Goal: Task Accomplishment & Management: Manage account settings

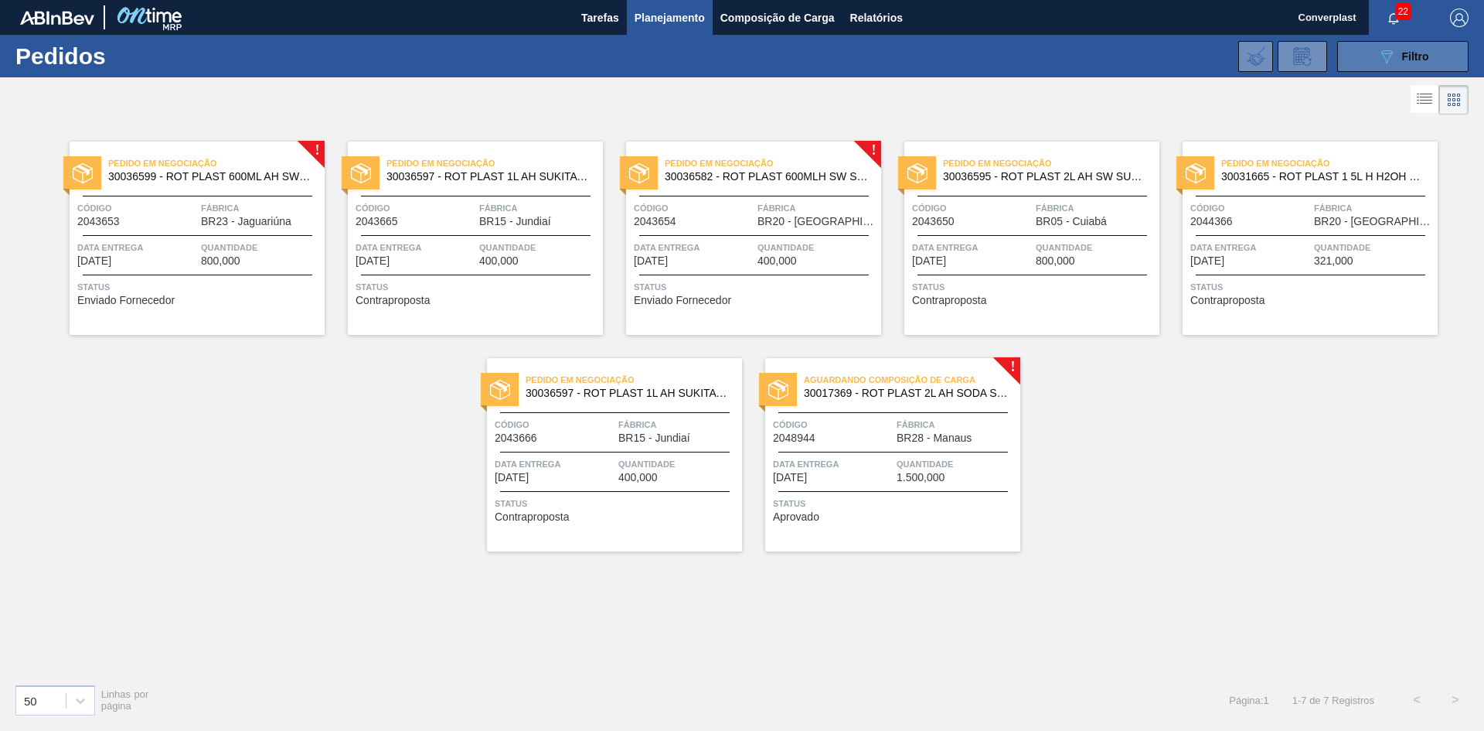
click at [1359, 56] on button "089F7B8B-B2A5-4AFE-B5C0-19BA573D28AC Filtro" at bounding box center [1402, 56] width 131 height 31
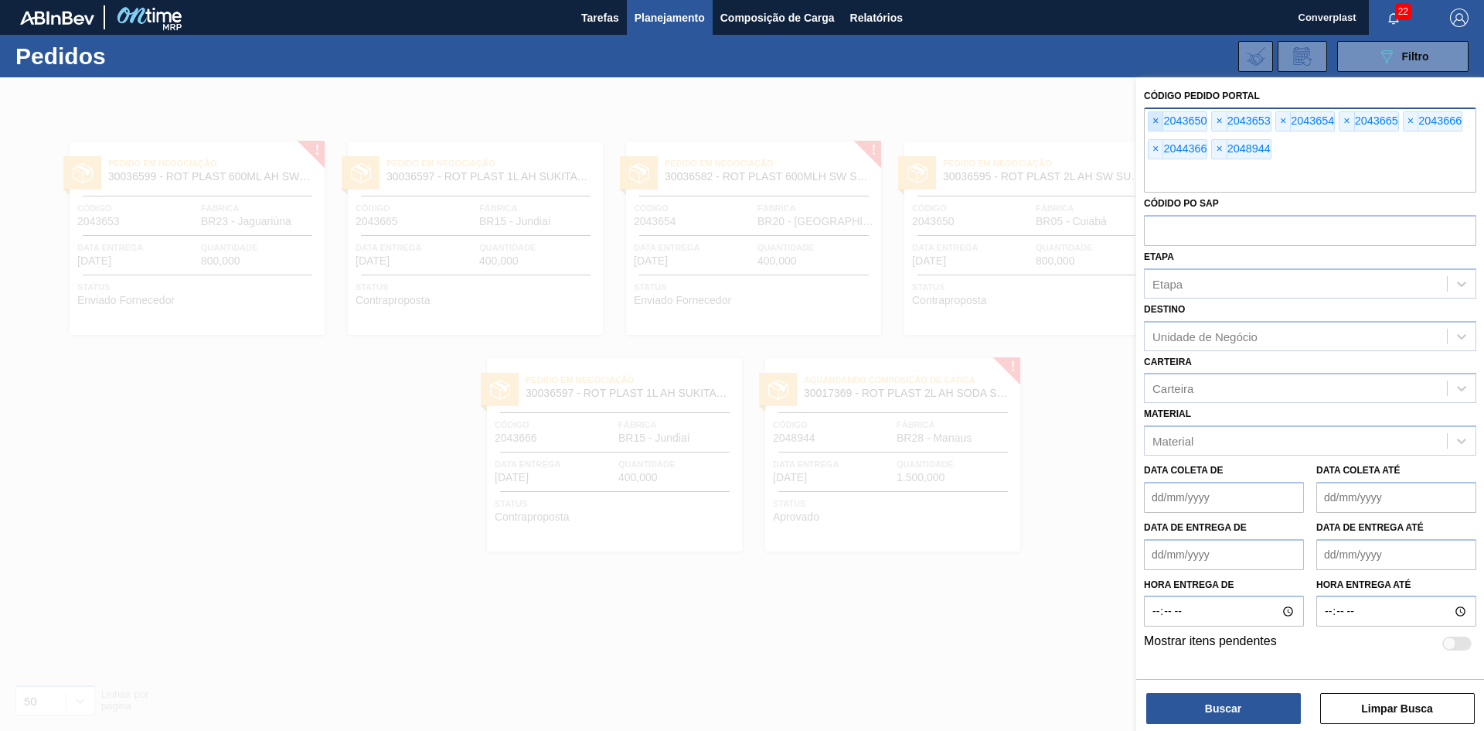
click at [1156, 127] on span "×" at bounding box center [1156, 121] width 15 height 19
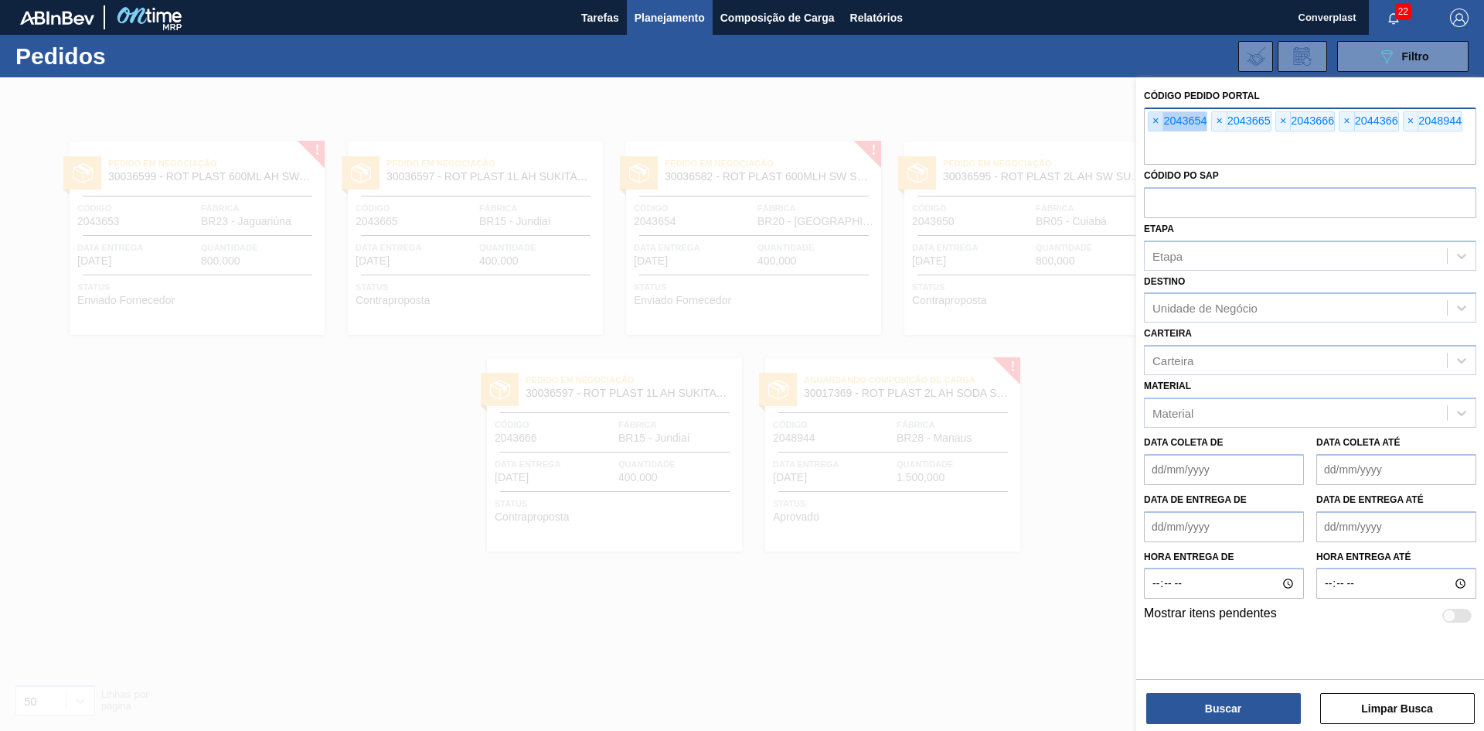
click at [1156, 127] on span "×" at bounding box center [1156, 121] width 15 height 19
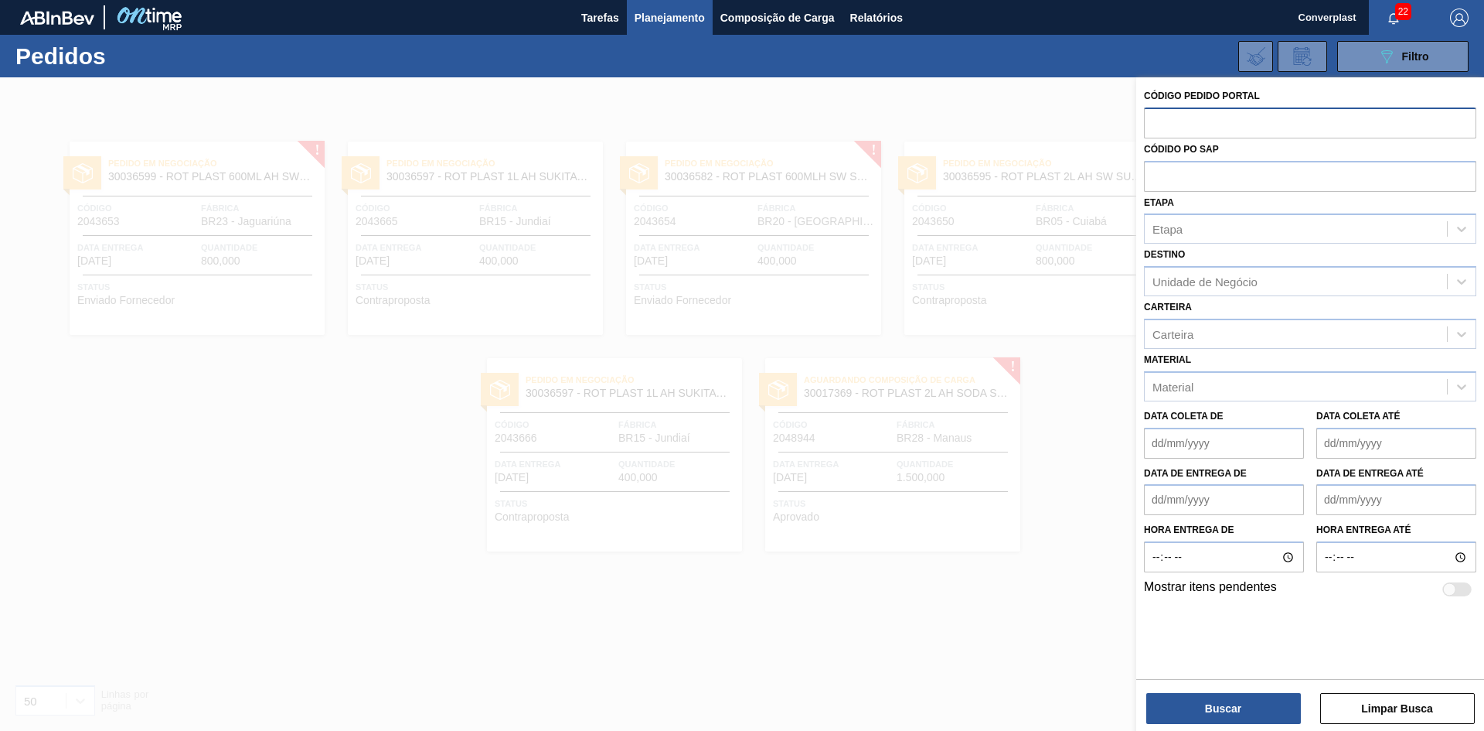
paste input "2031602"
type input "2031602"
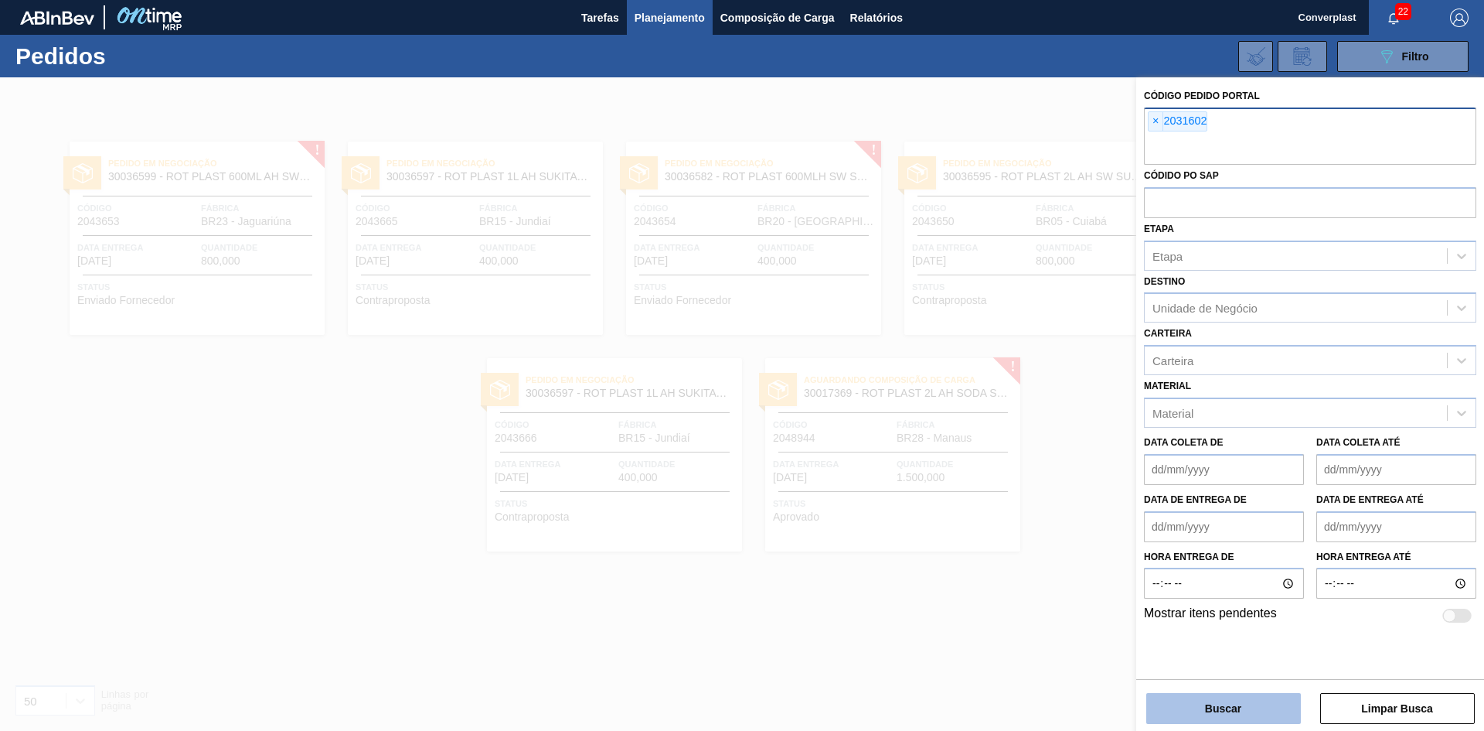
click at [1225, 706] on button "Buscar" at bounding box center [1223, 708] width 155 height 31
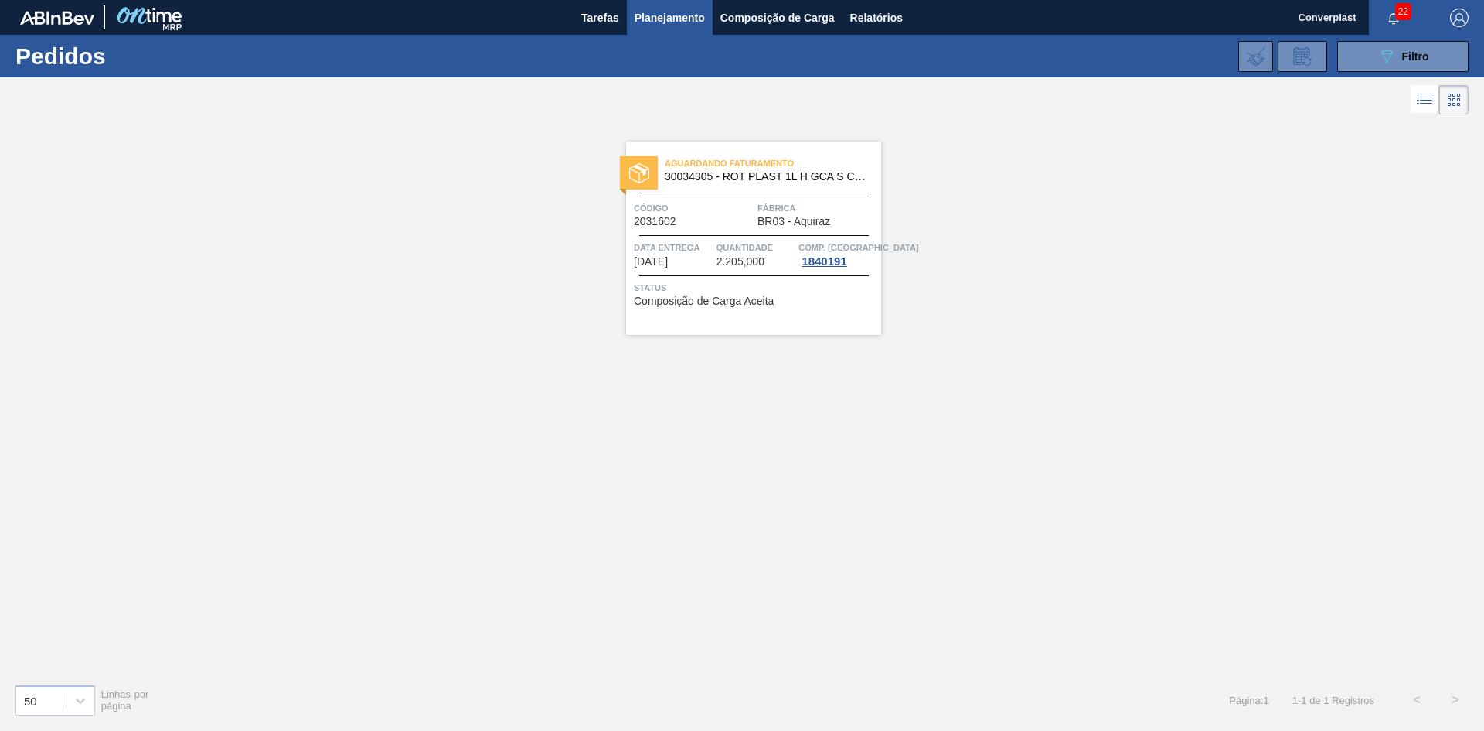
click at [729, 209] on span "Código" at bounding box center [694, 207] width 120 height 15
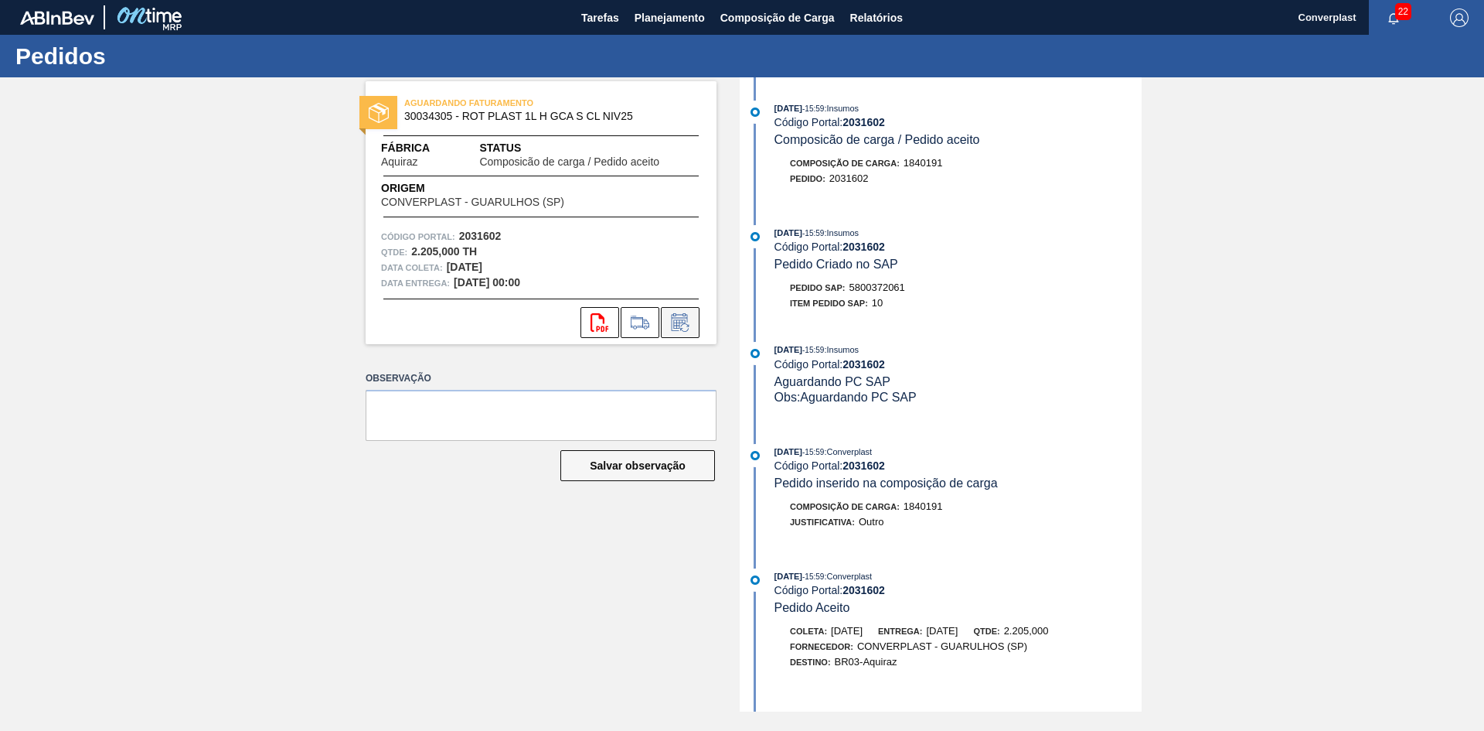
click at [677, 327] on icon at bounding box center [680, 322] width 25 height 19
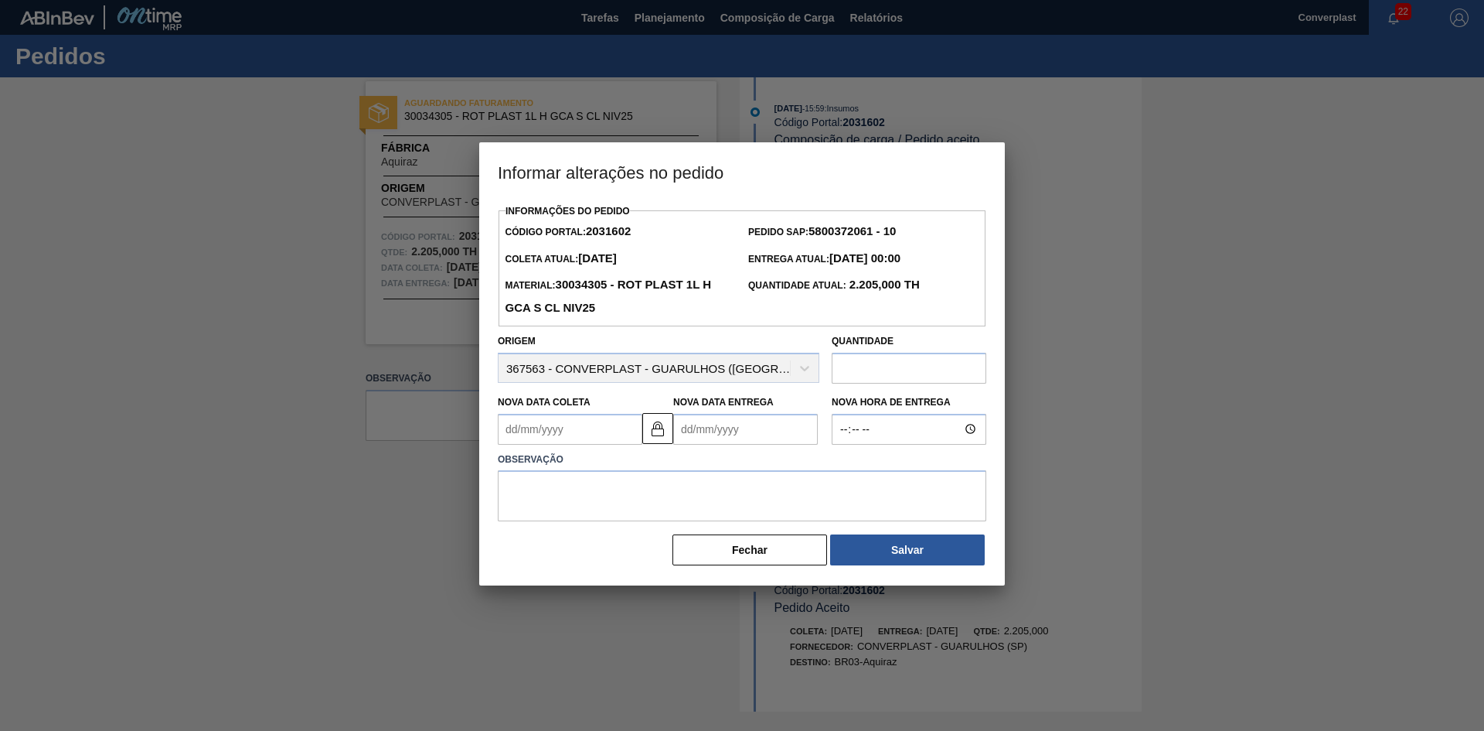
click at [540, 434] on Coleta2031602 "Nova Data Coleta" at bounding box center [570, 429] width 145 height 31
type Coleta2031602 "0"
type Entrega2031602 "[DATE]"
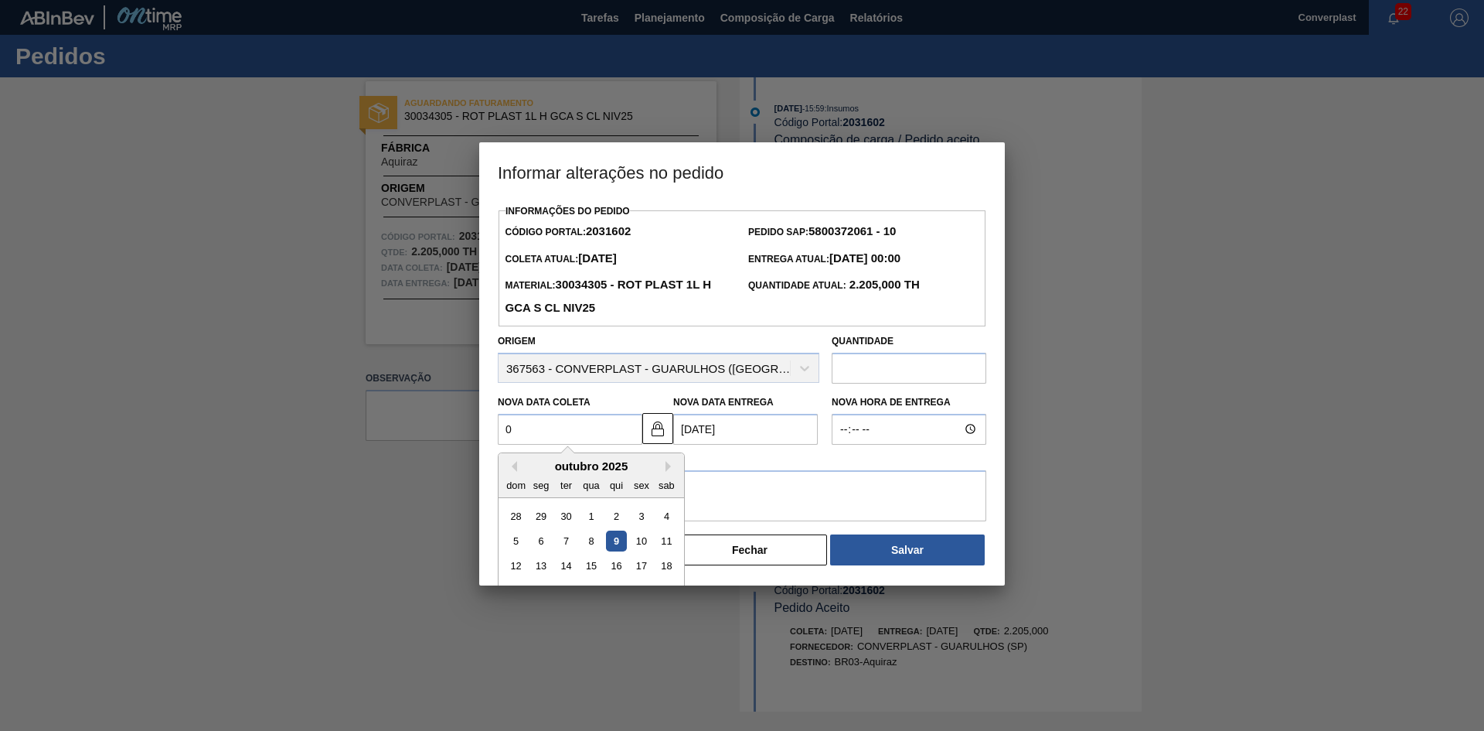
type Coleta2031602 "01"
type Entrega2031602 "[DATE]"
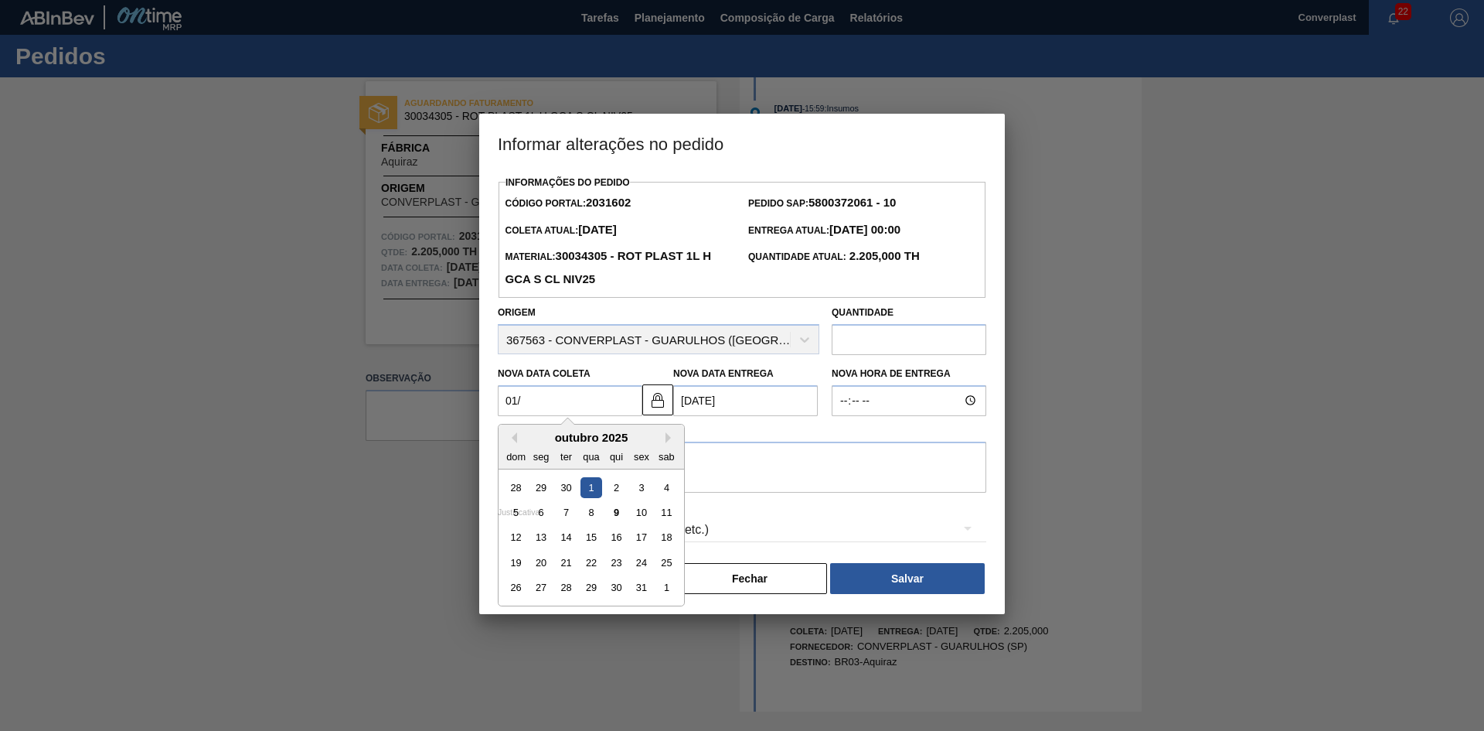
type Coleta2031602 "01/1"
type Entrega2031602 "[DATE]"
type Coleta2031602 "01/11"
type Entrega2031602 "[DATE]"
click at [665, 492] on div "1" at bounding box center [666, 486] width 21 height 21
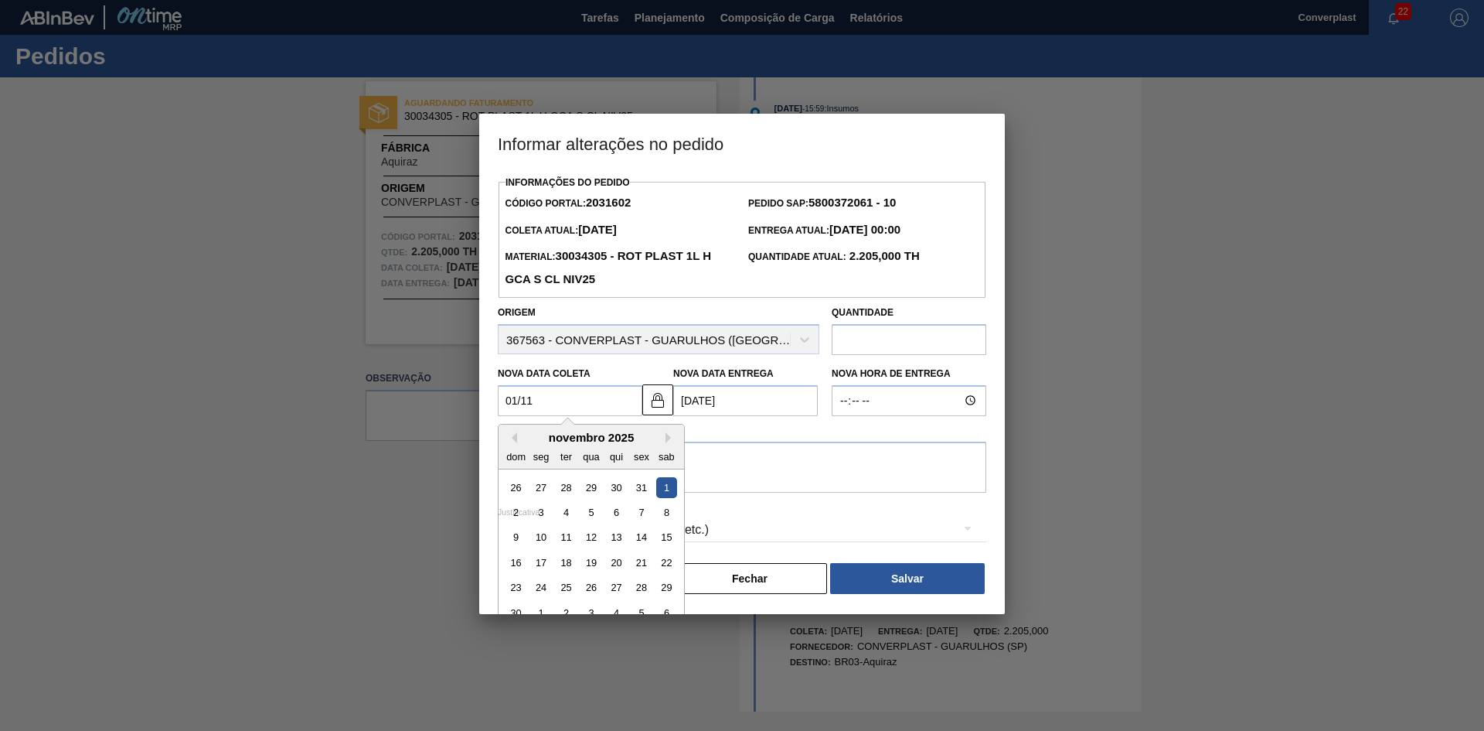
type Coleta2031602 "[DATE]"
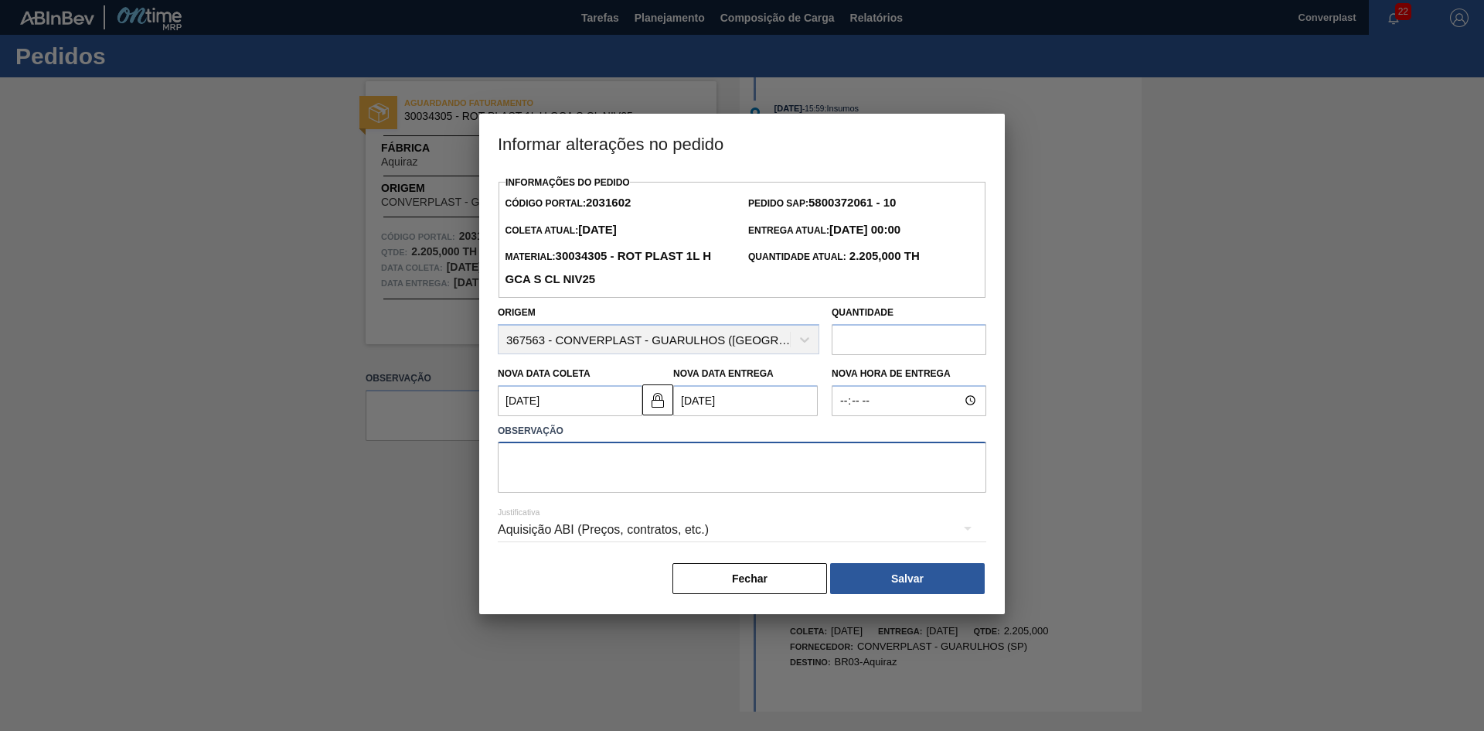
click at [656, 483] on textarea at bounding box center [742, 466] width 489 height 51
type textarea "ajuste data"
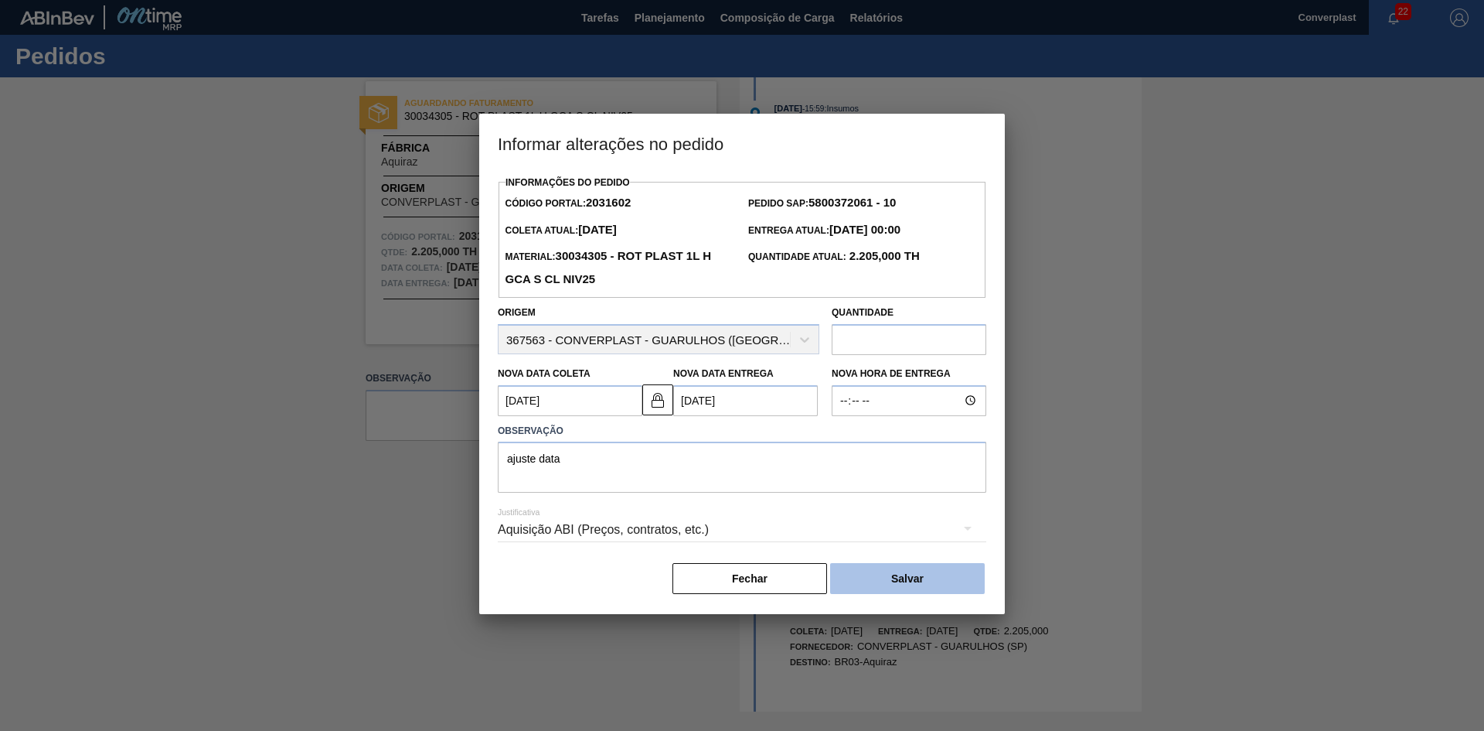
click at [871, 576] on button "Salvar" at bounding box center [907, 578] width 155 height 31
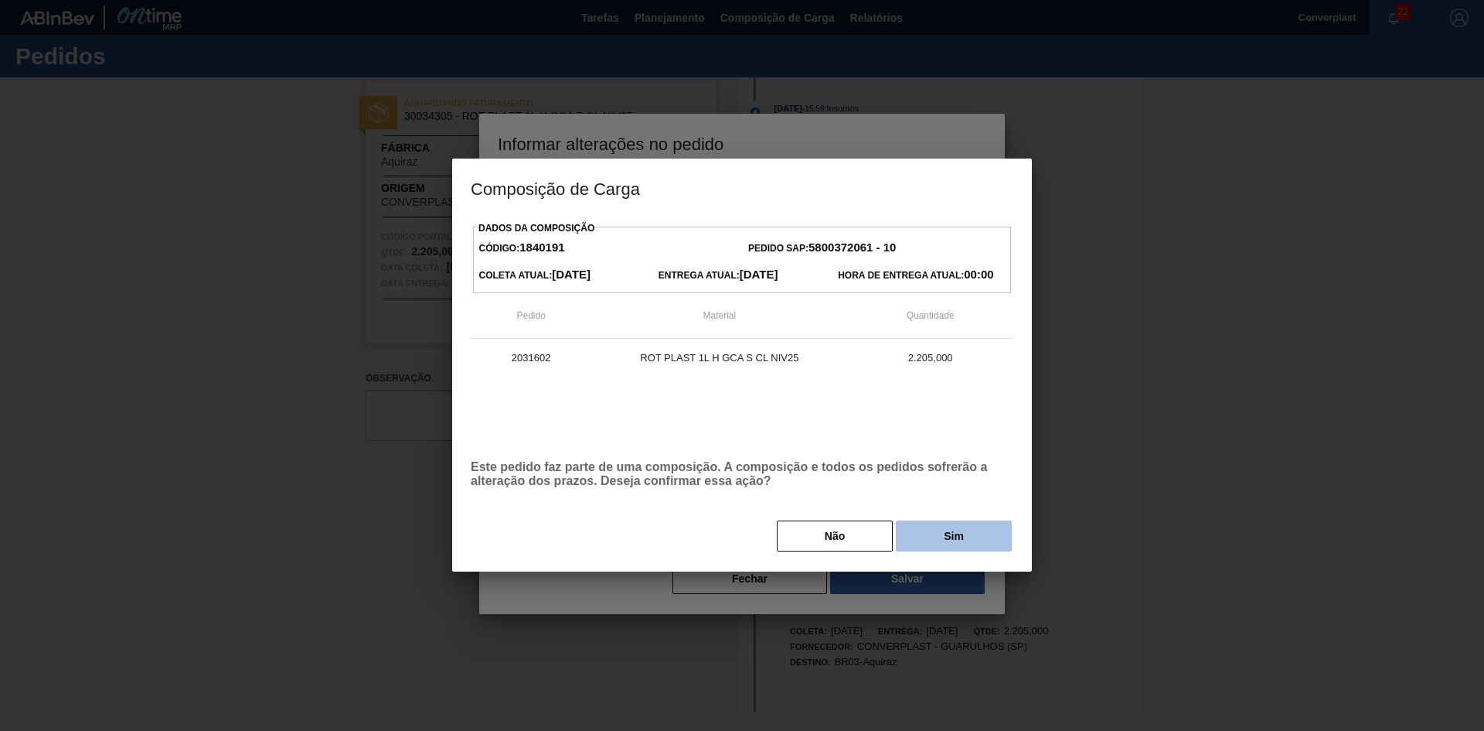
click at [928, 540] on button "Sim" at bounding box center [954, 535] width 116 height 31
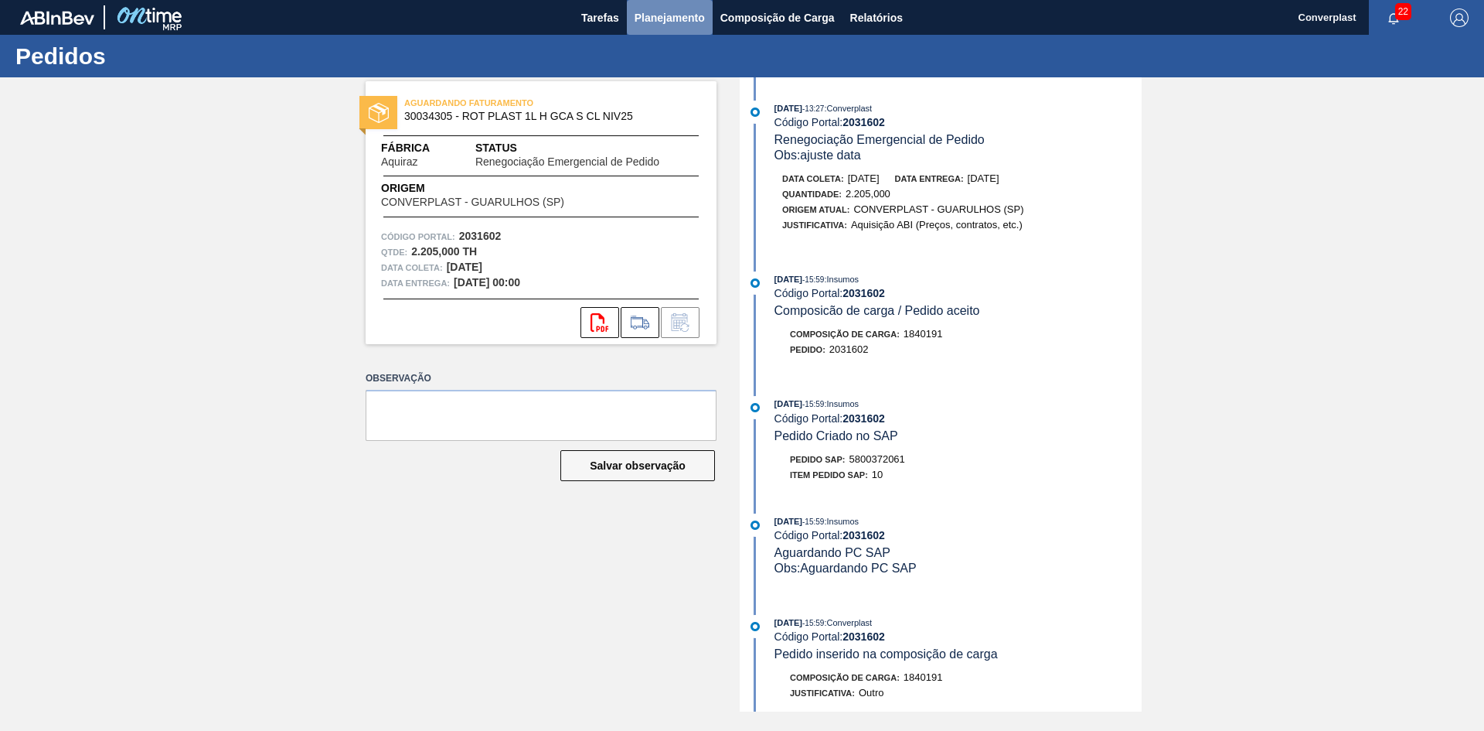
click at [690, 23] on span "Planejamento" at bounding box center [670, 18] width 70 height 19
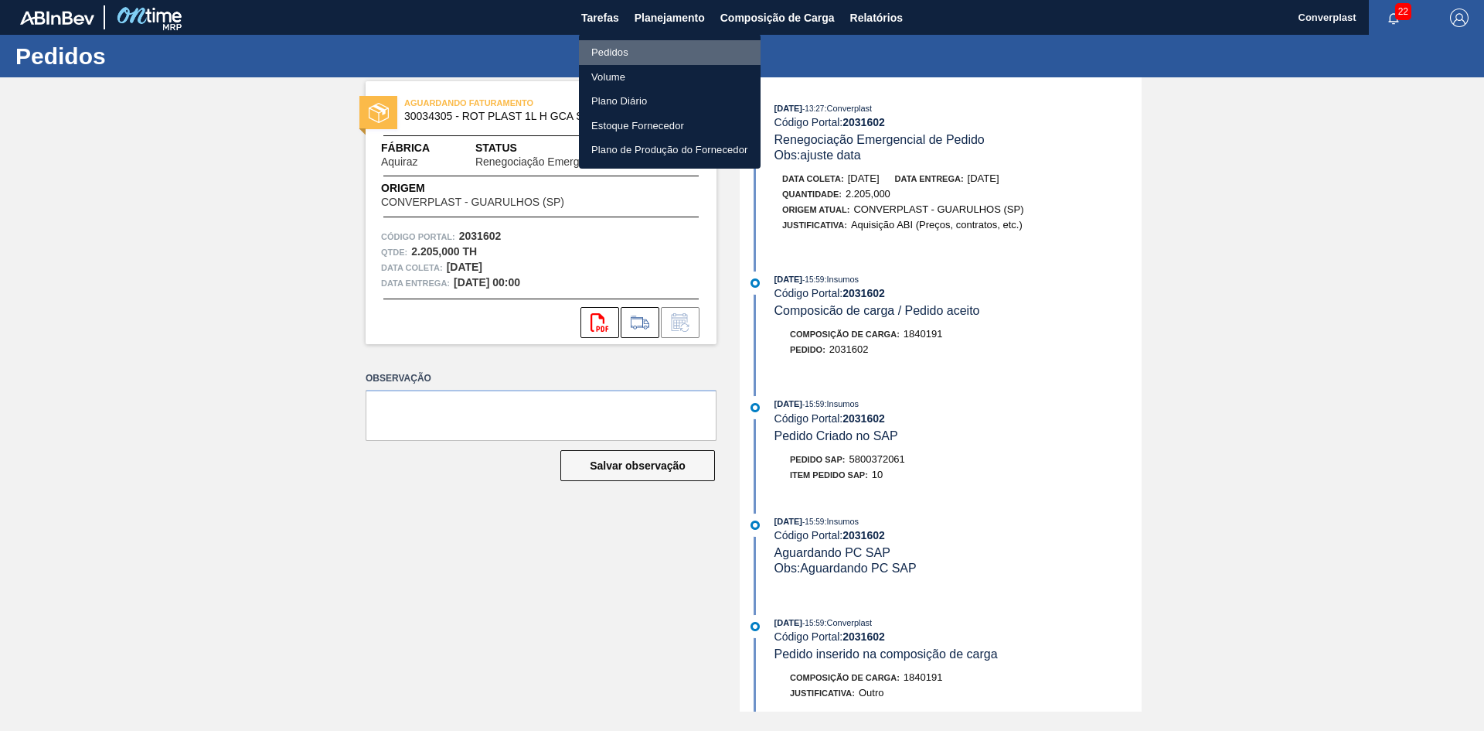
click at [652, 58] on li "Pedidos" at bounding box center [670, 52] width 182 height 25
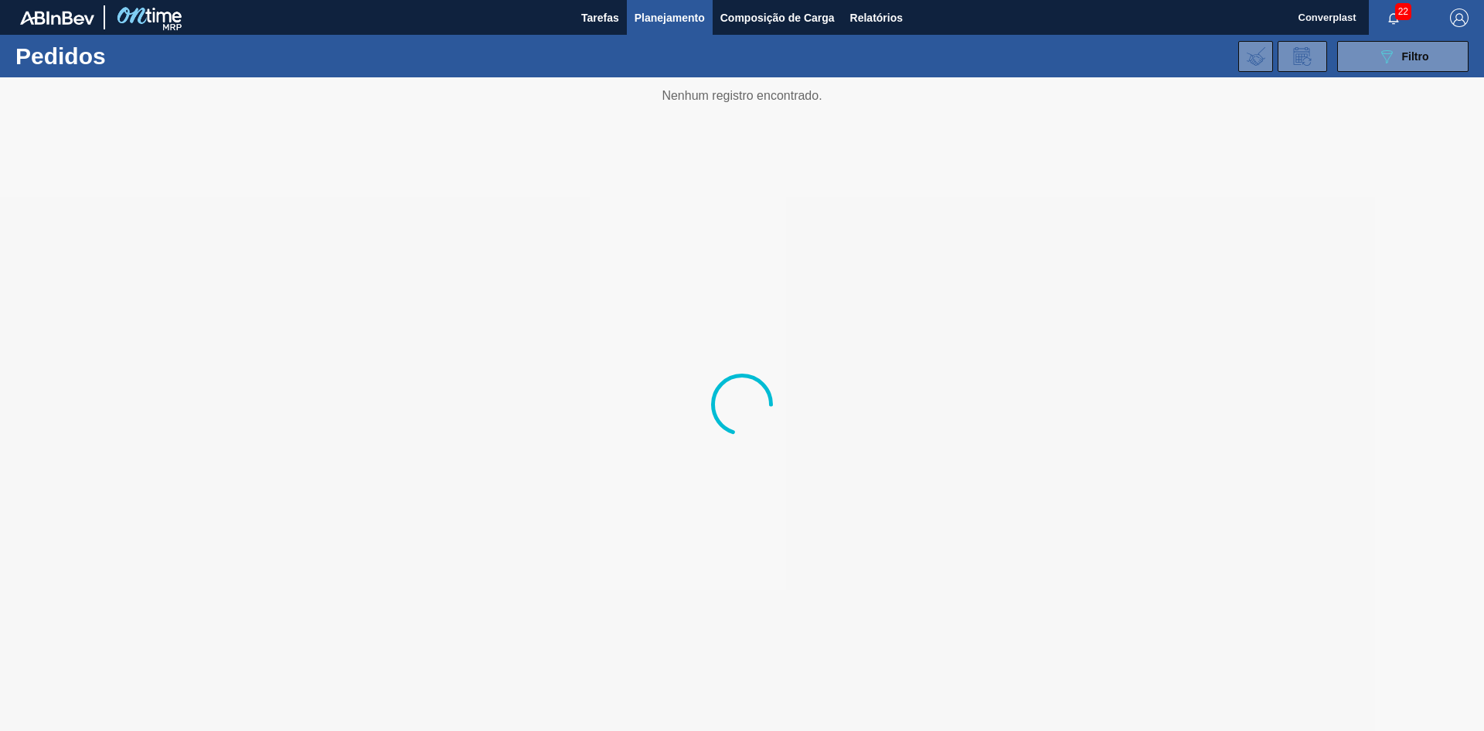
drag, startPoint x: 1364, startPoint y: 54, endPoint x: 1334, endPoint y: 70, distance: 33.2
click at [1364, 54] on button "089F7B8B-B2A5-4AFE-B5C0-19BA573D28AC Filtro" at bounding box center [1402, 56] width 131 height 31
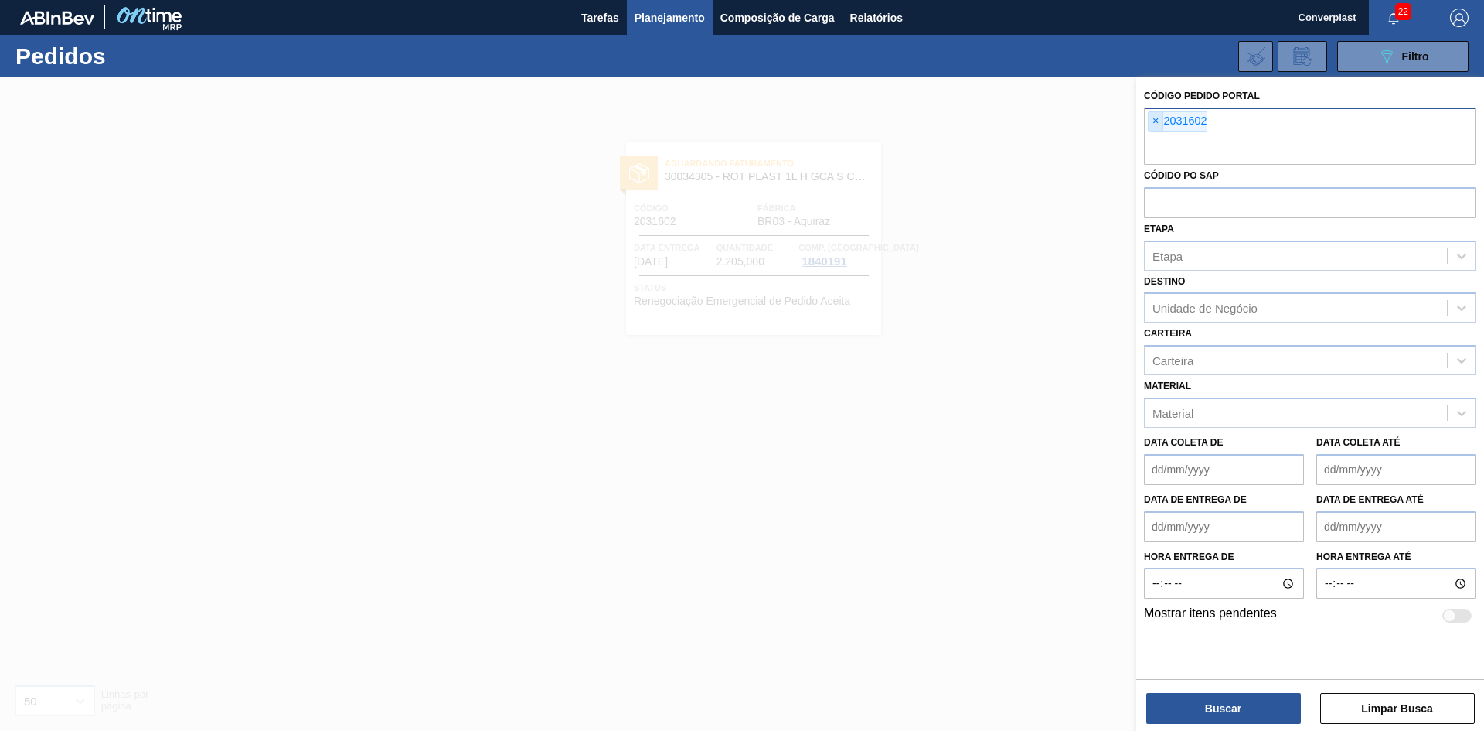
click at [1153, 124] on span "×" at bounding box center [1156, 121] width 15 height 19
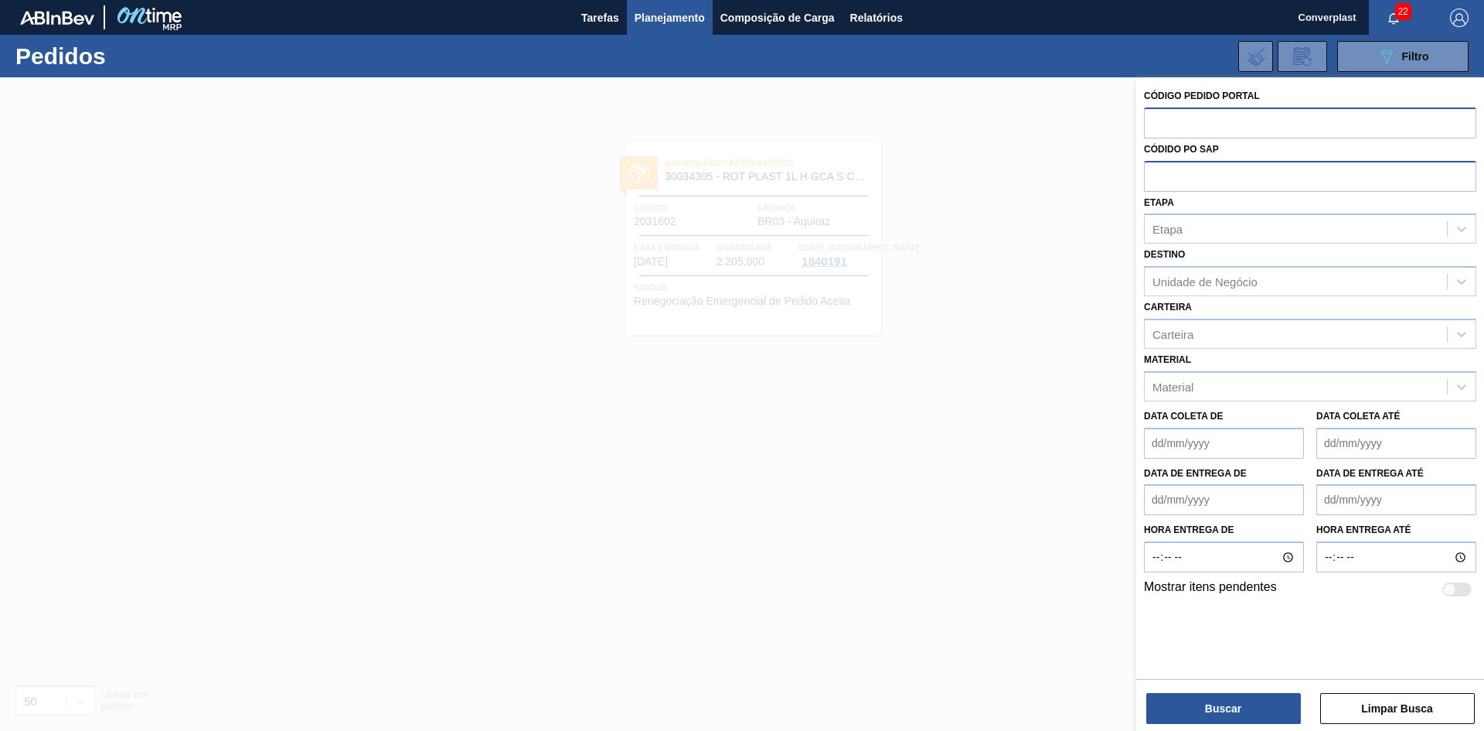
paste input "2046318"
type input "2046318"
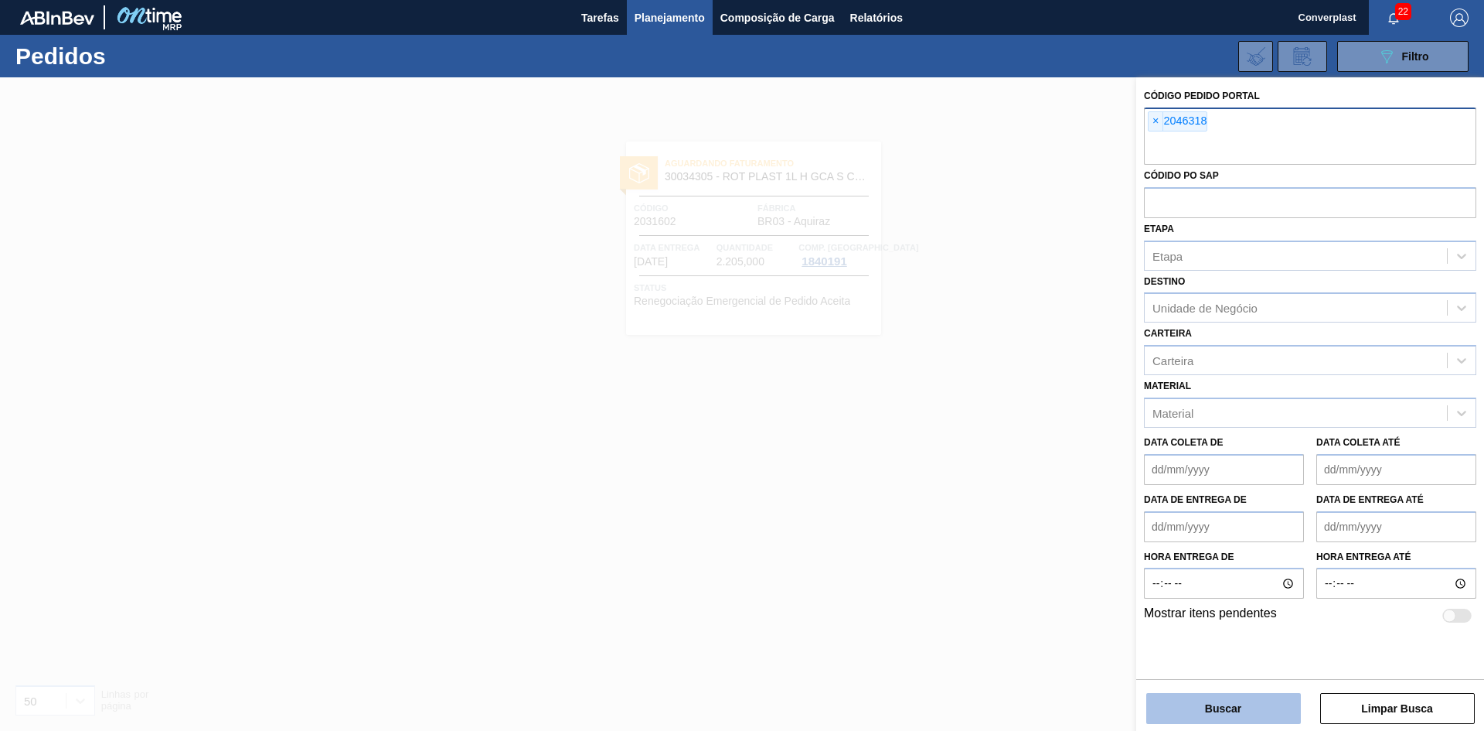
click at [1216, 723] on button "Buscar" at bounding box center [1223, 708] width 155 height 31
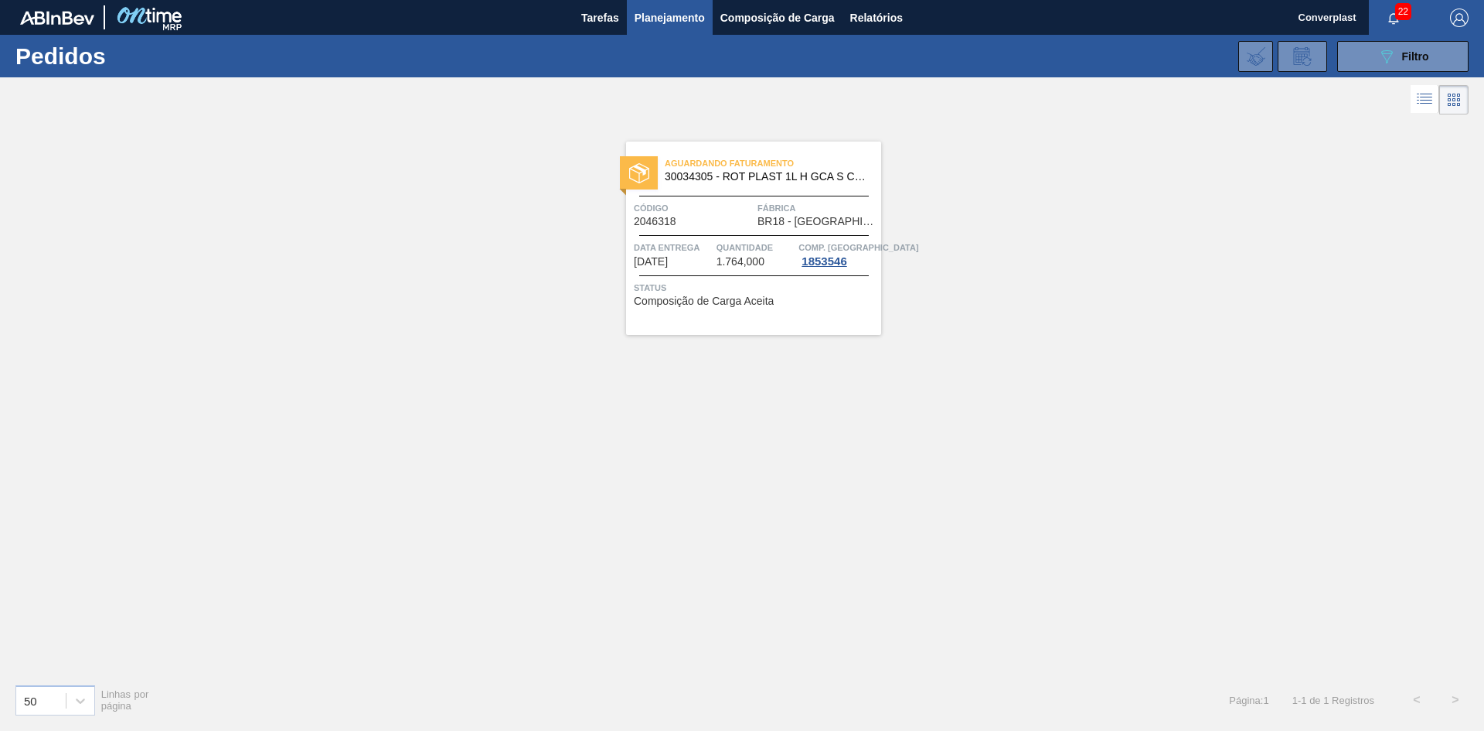
click at [793, 315] on div "Aguardando Faturamento 30034305 - ROT PLAST 1L H GCA S CL NIV25 Código 2046318 …" at bounding box center [753, 237] width 255 height 193
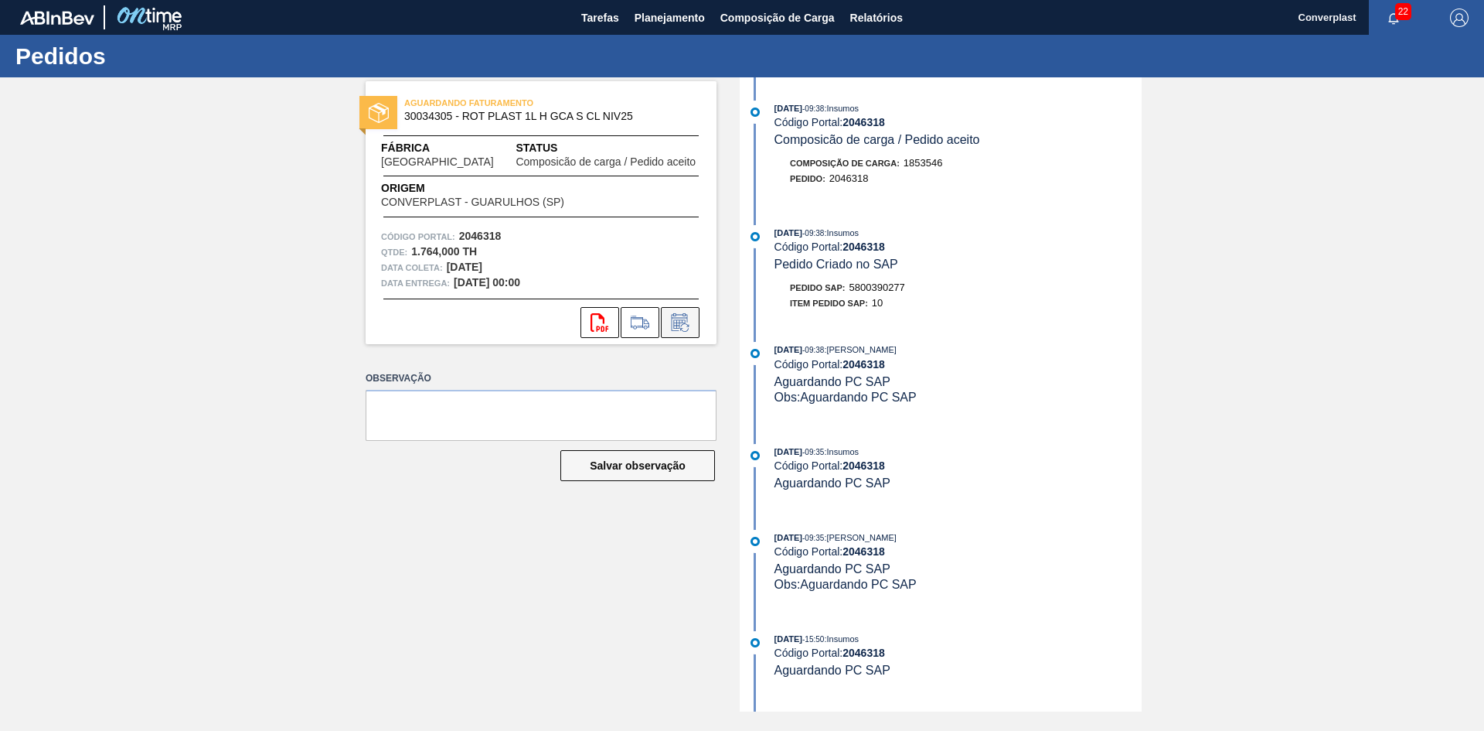
click at [672, 329] on icon at bounding box center [680, 322] width 25 height 19
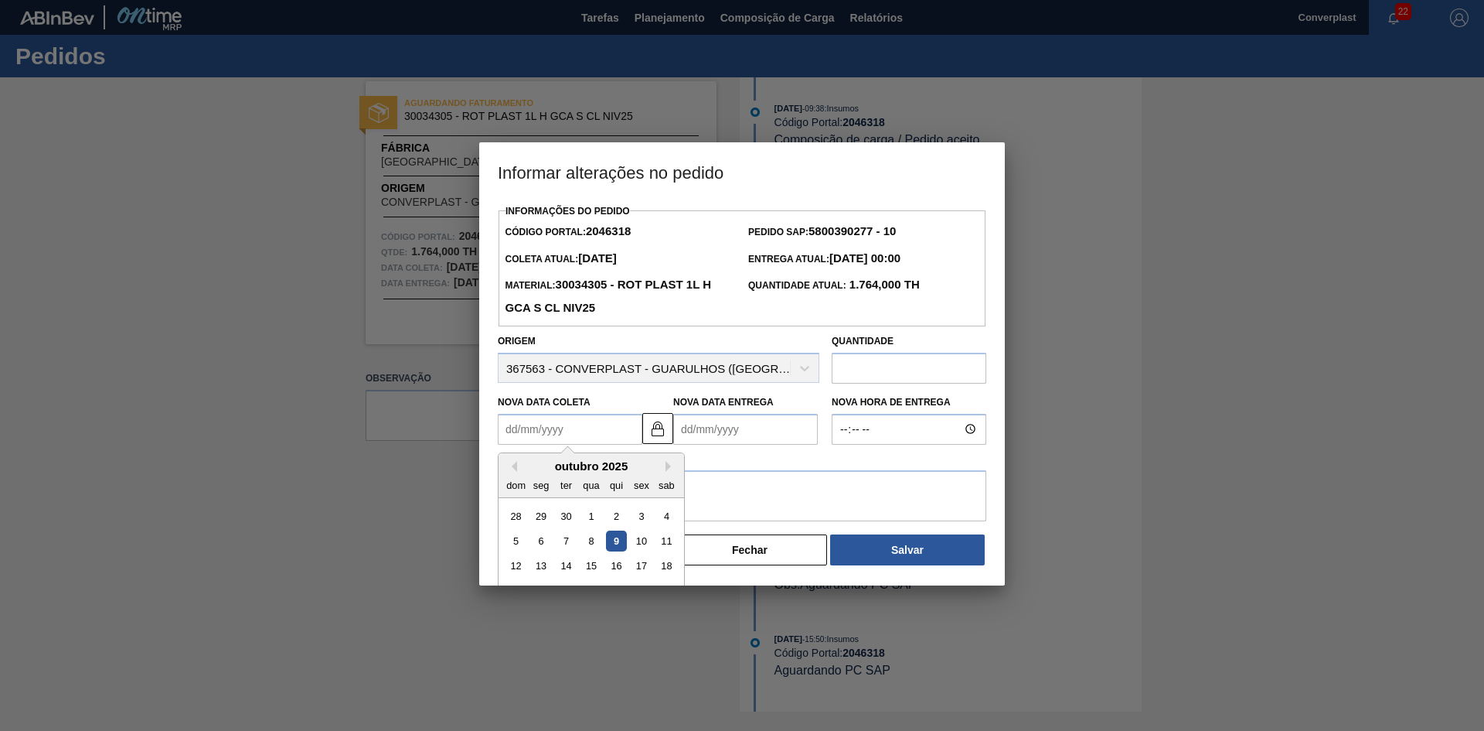
click at [536, 427] on Coleta2046318 "Nova Data Coleta" at bounding box center [570, 429] width 145 height 31
type Coleta2046318 "2"
type Entrega2046318 "[DATE]"
type Coleta2046318 "21"
type Entrega2046318 "[DATE]"
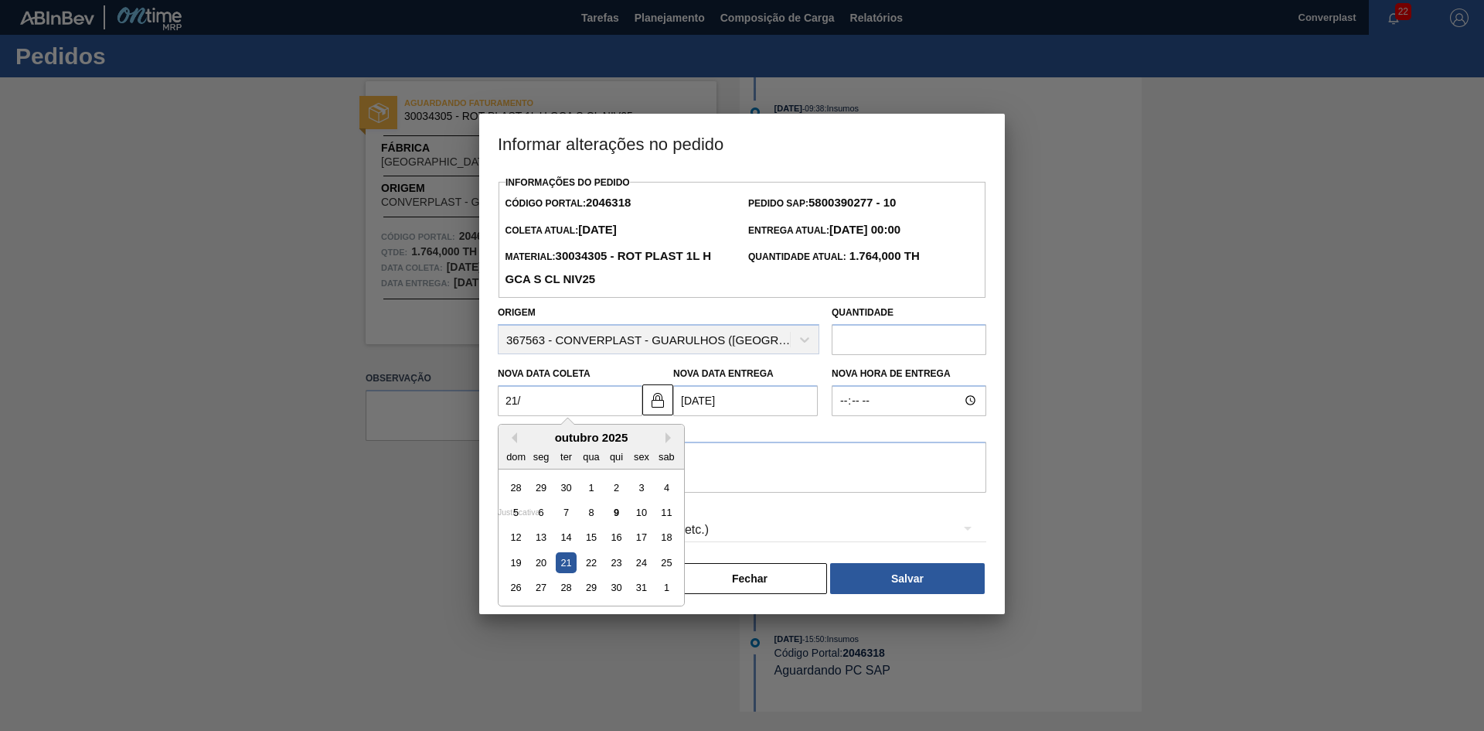
type Coleta2046318 "21/1"
type Entrega2046318 "[DATE]"
type Coleta2046318 "21/10"
type Entrega2046318 "[DATE]"
click at [566, 567] on div "21" at bounding box center [566, 562] width 21 height 21
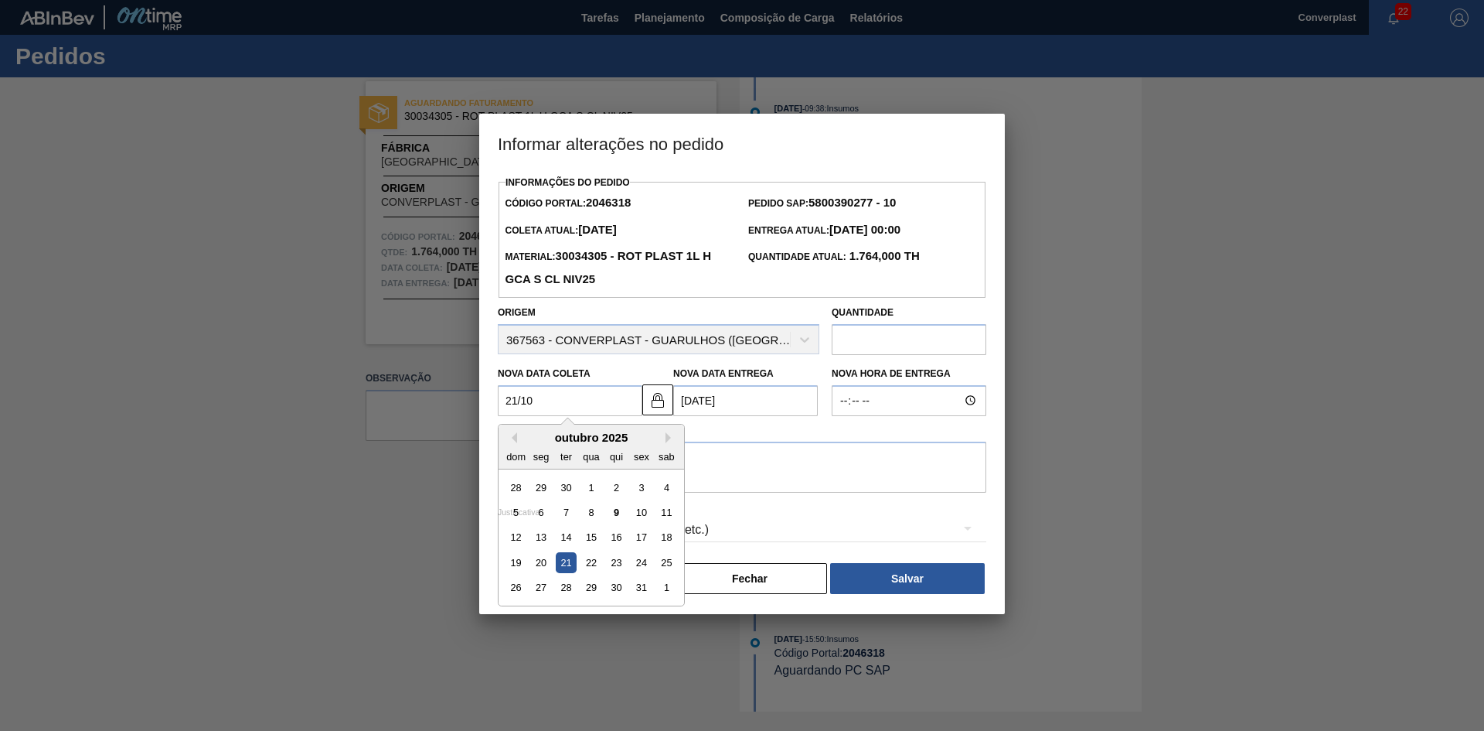
type Coleta2046318 "[DATE]"
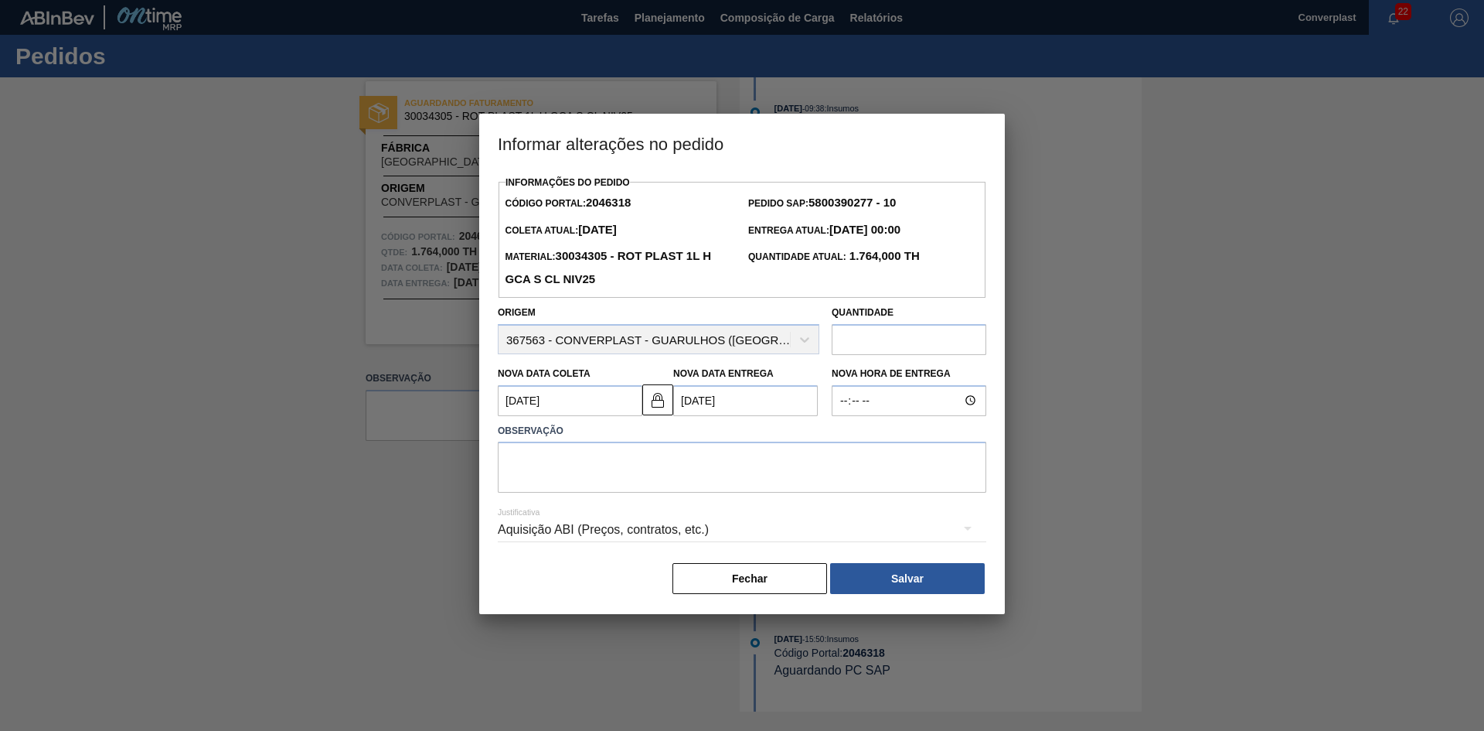
click at [715, 496] on div "Justificativa Aquisição ABI (Preços, contratos, etc.)" at bounding box center [742, 520] width 489 height 56
click at [689, 463] on textarea at bounding box center [742, 466] width 489 height 51
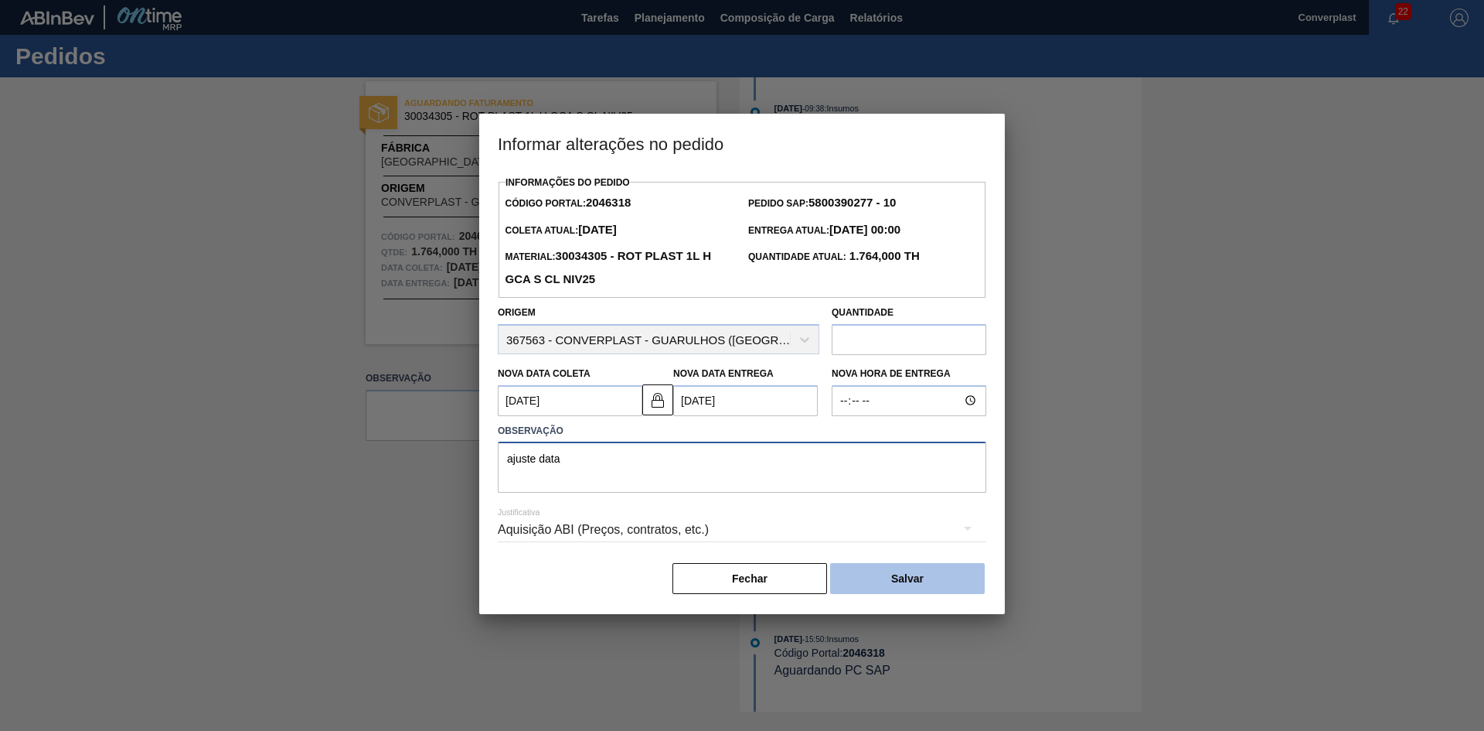
type textarea "ajuste data"
click at [877, 567] on button "Salvar" at bounding box center [907, 578] width 155 height 31
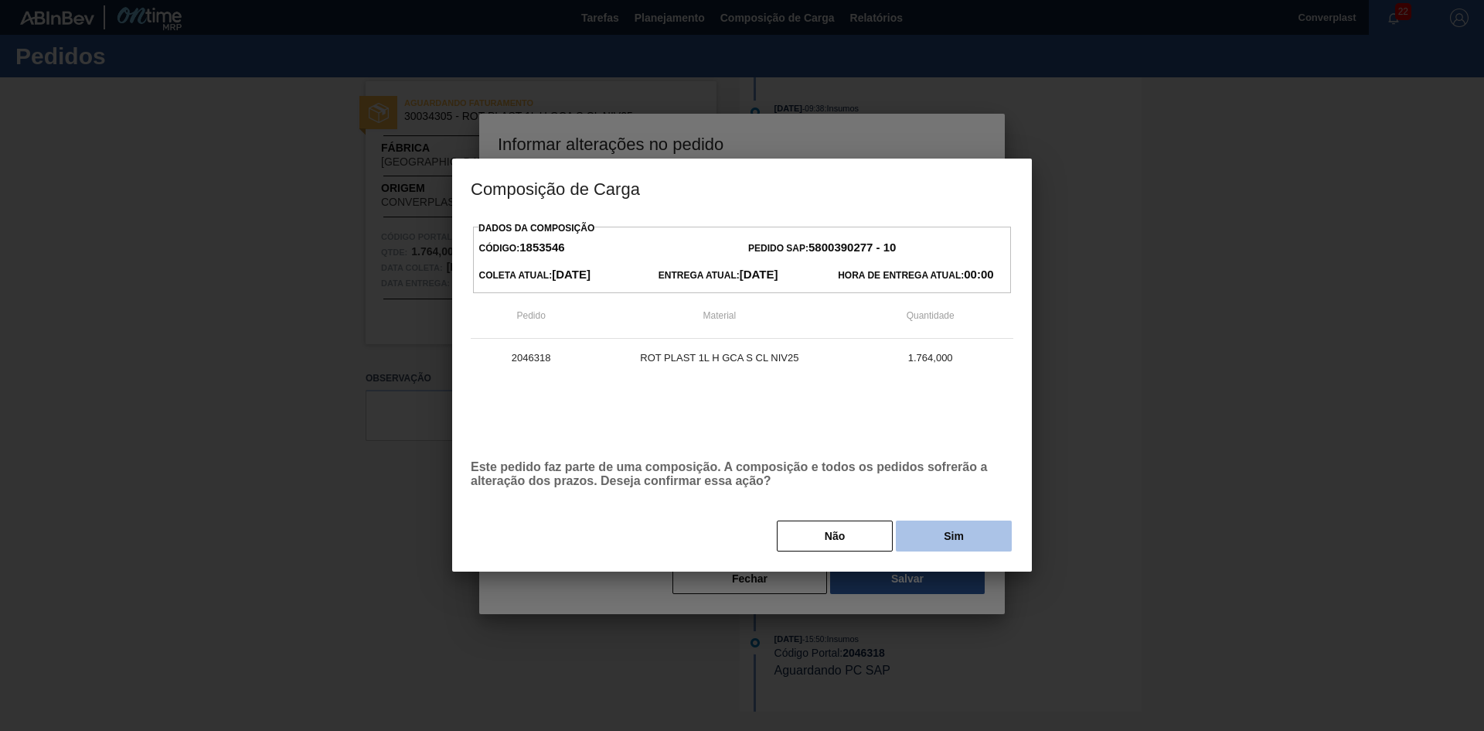
click at [937, 530] on button "Sim" at bounding box center [954, 535] width 116 height 31
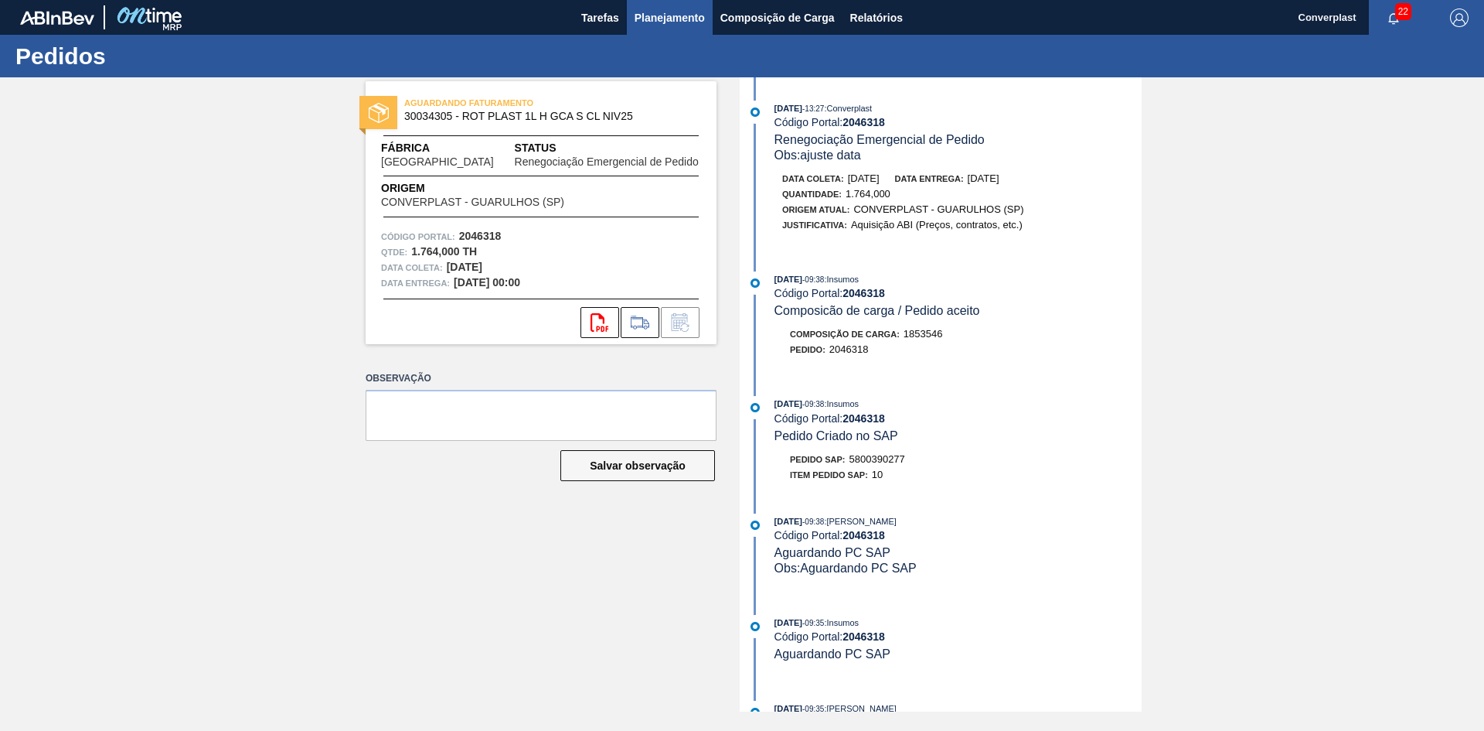
click at [675, 22] on span "Planejamento" at bounding box center [670, 18] width 70 height 19
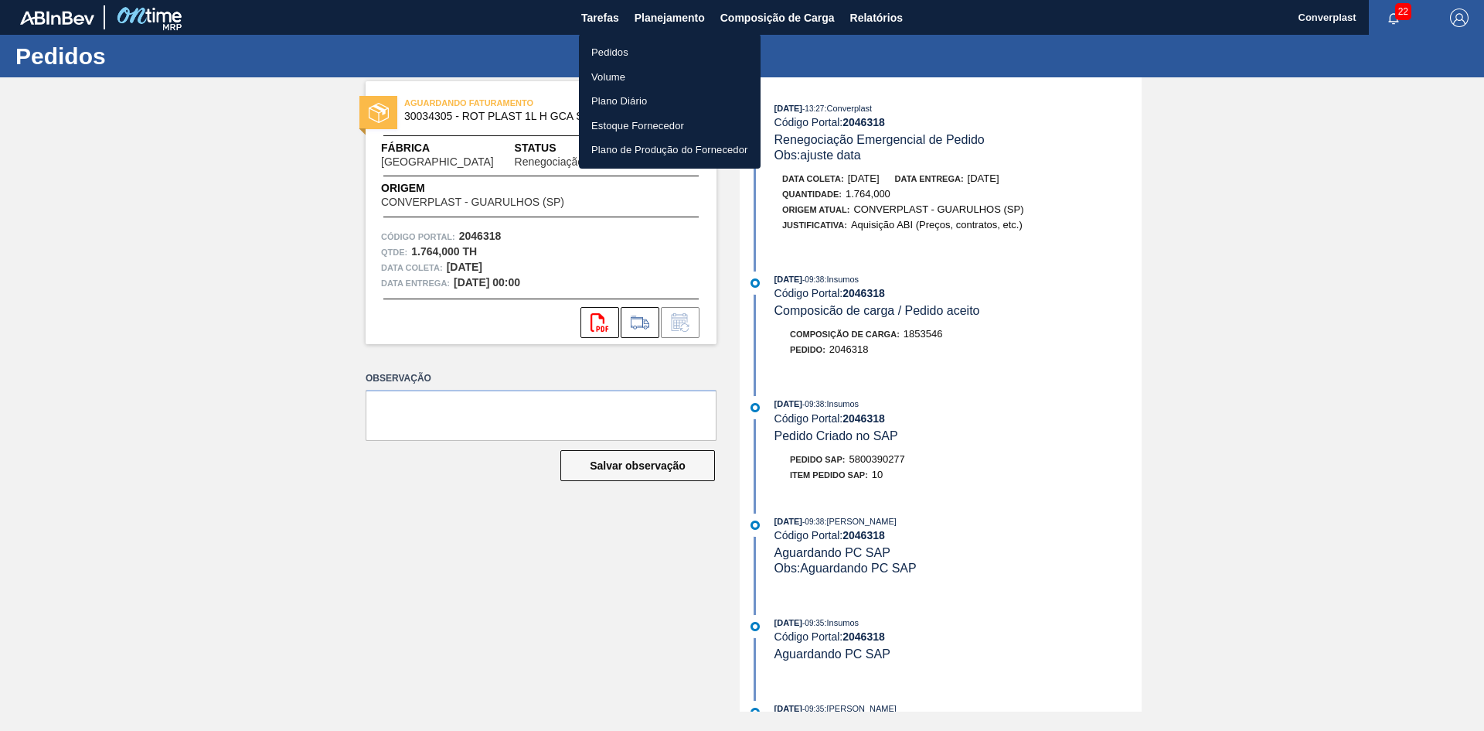
click at [646, 53] on li "Pedidos" at bounding box center [670, 52] width 182 height 25
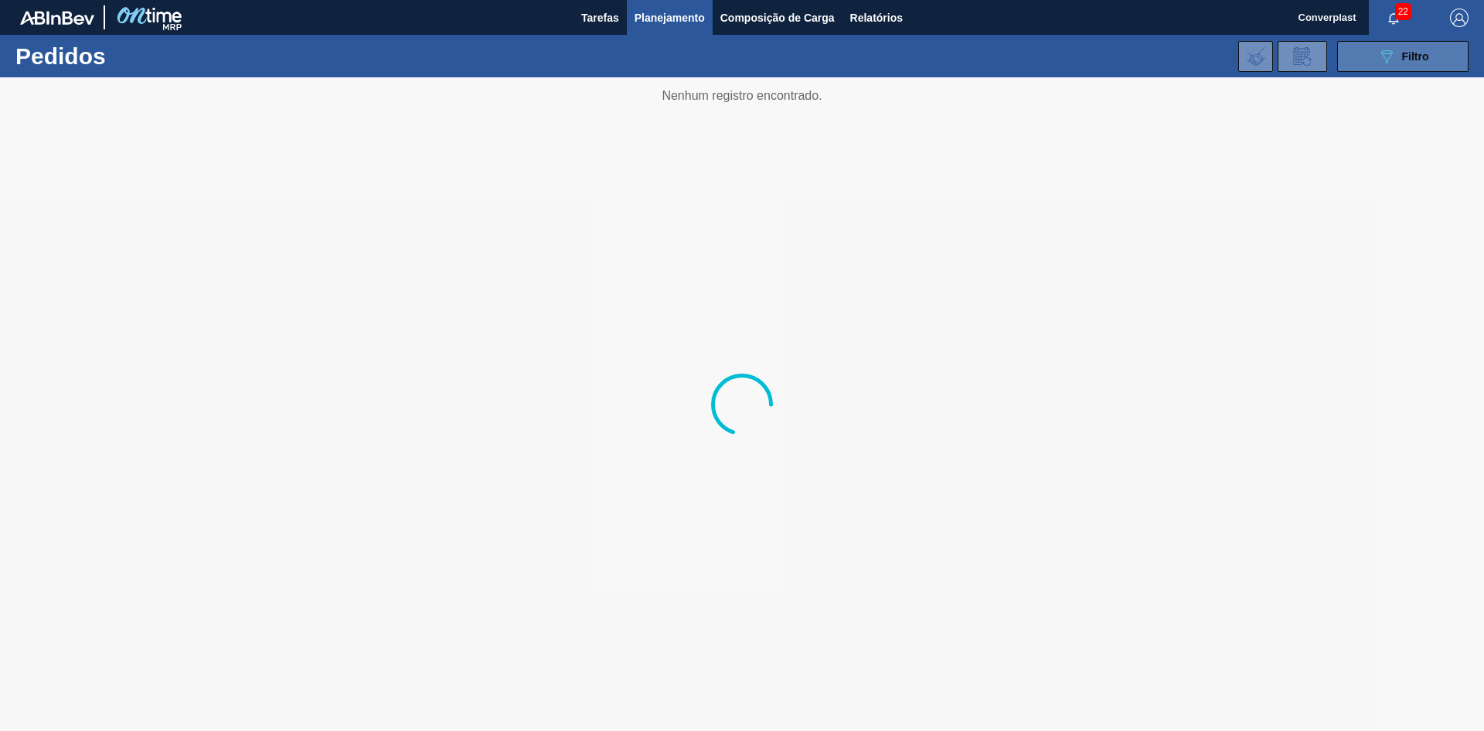
click at [1405, 50] on span "Filtro" at bounding box center [1415, 56] width 27 height 12
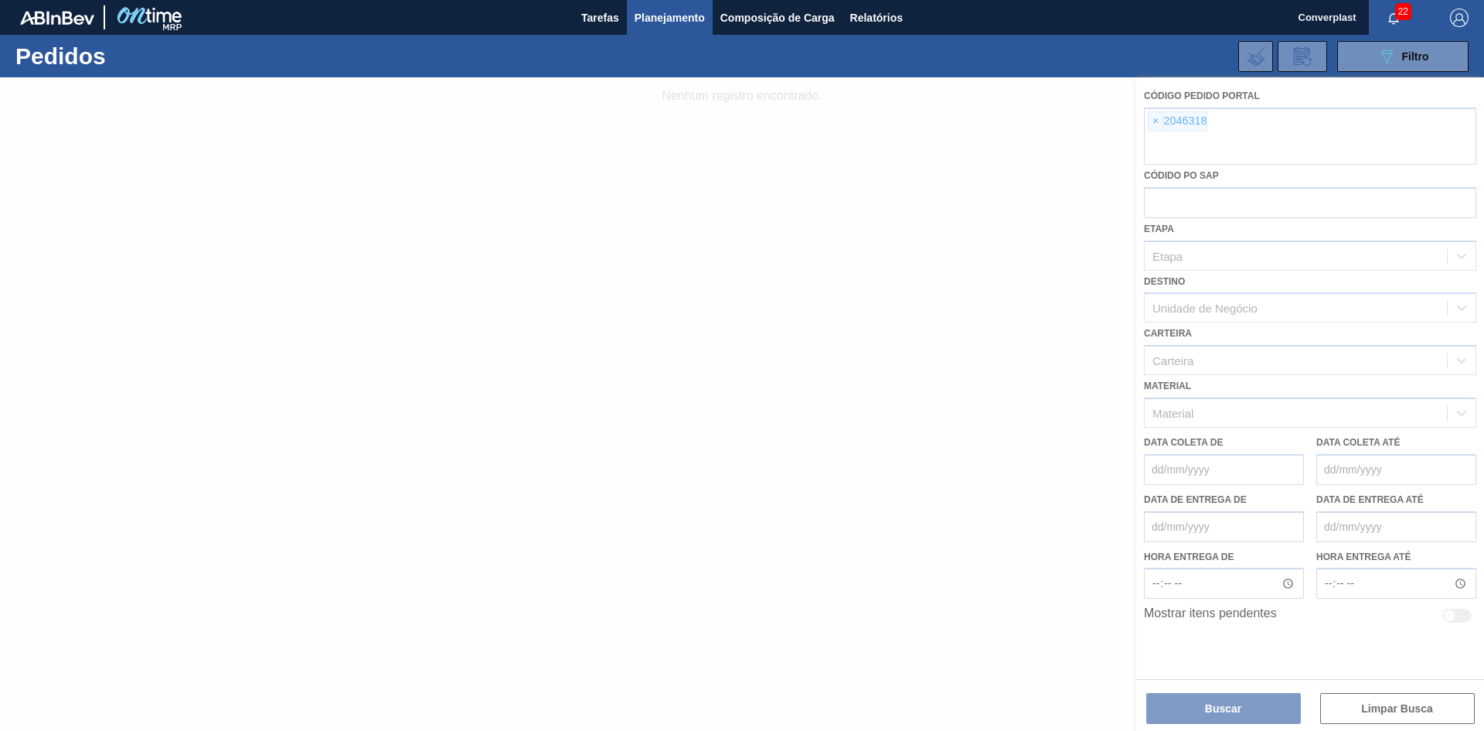
click at [1158, 123] on div at bounding box center [742, 403] width 1484 height 653
click at [1155, 123] on div at bounding box center [742, 403] width 1484 height 653
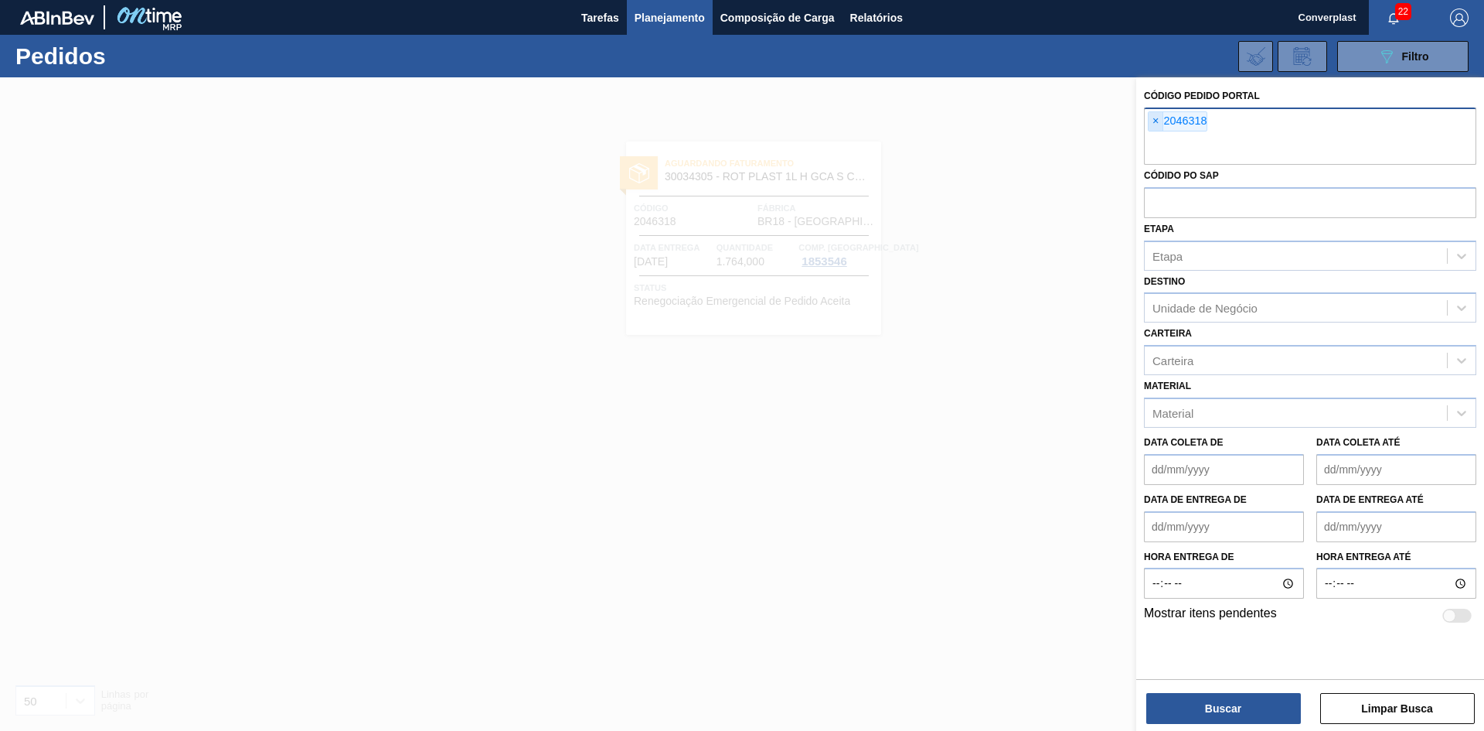
click at [1154, 121] on span "×" at bounding box center [1156, 121] width 15 height 19
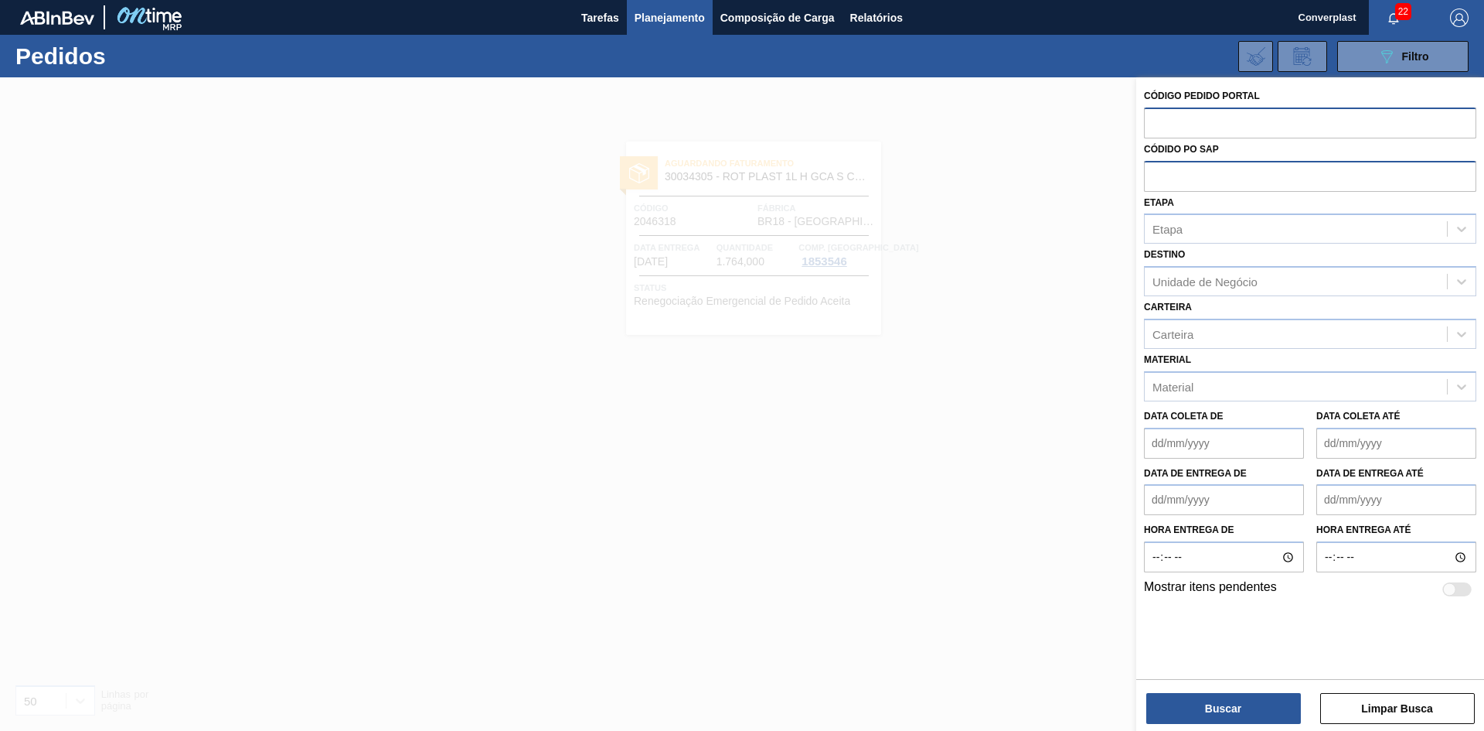
paste input "2048010"
type input "2048010"
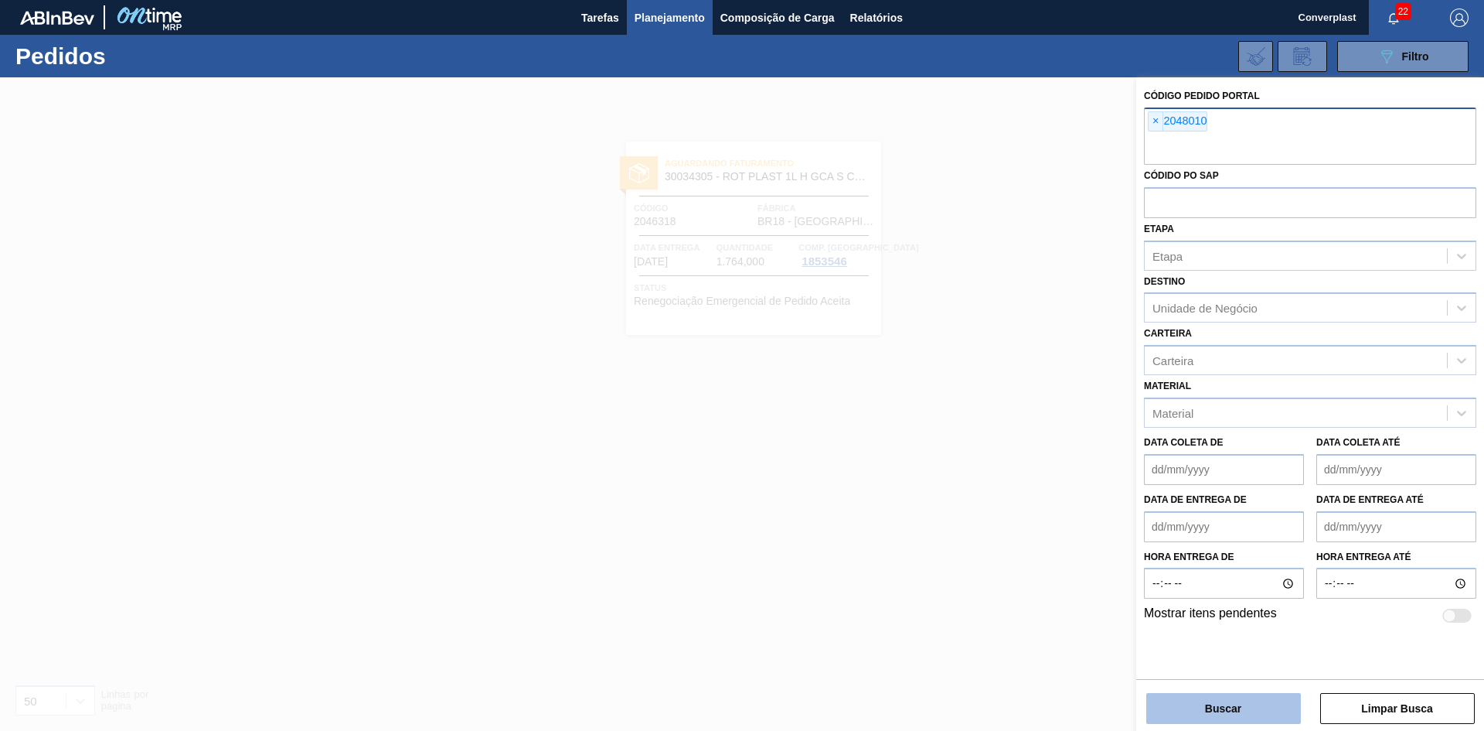
click at [1252, 717] on button "Buscar" at bounding box center [1223, 708] width 155 height 31
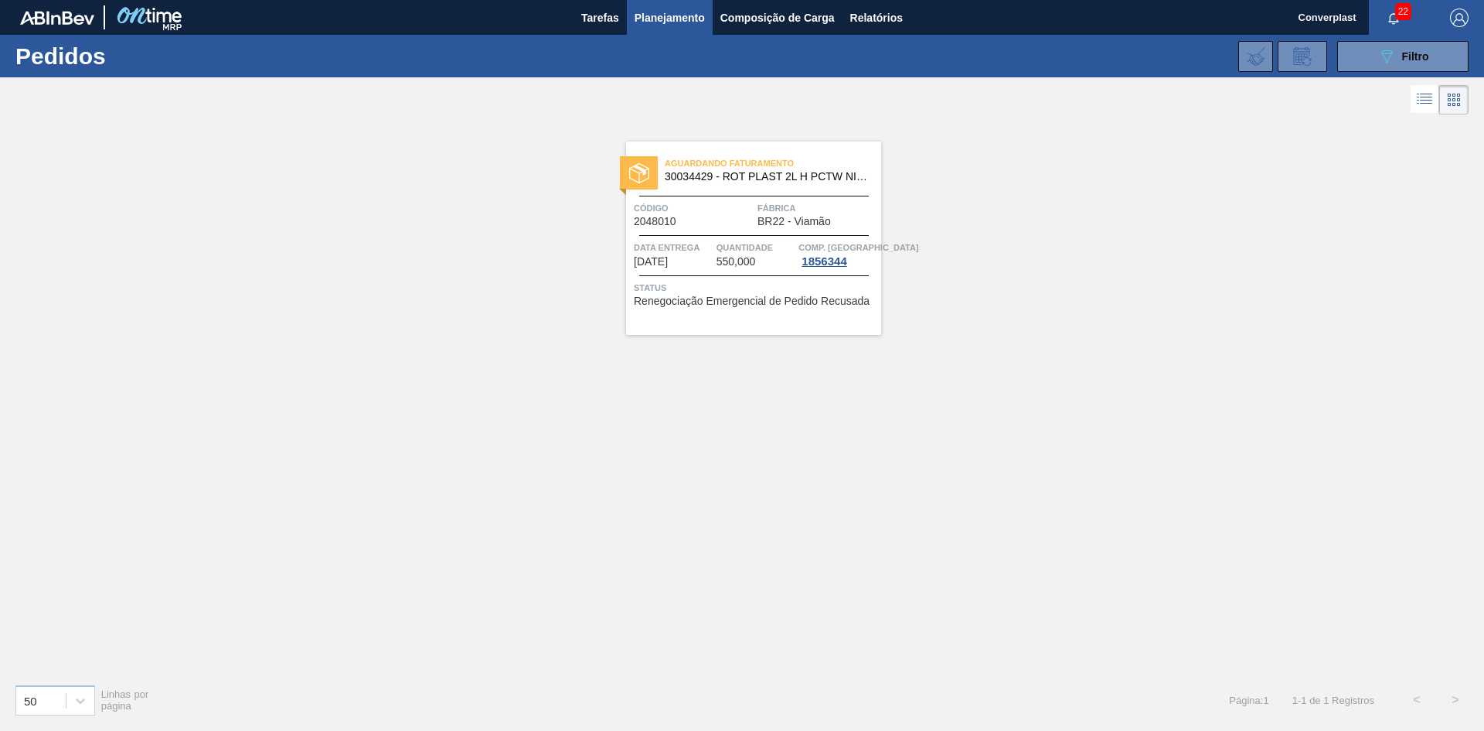
click at [802, 196] on div "Aguardando Faturamento 30034429 - ROT PLAST 2L H PCTW NIV25 Código 2048010 Fábr…" at bounding box center [753, 237] width 255 height 193
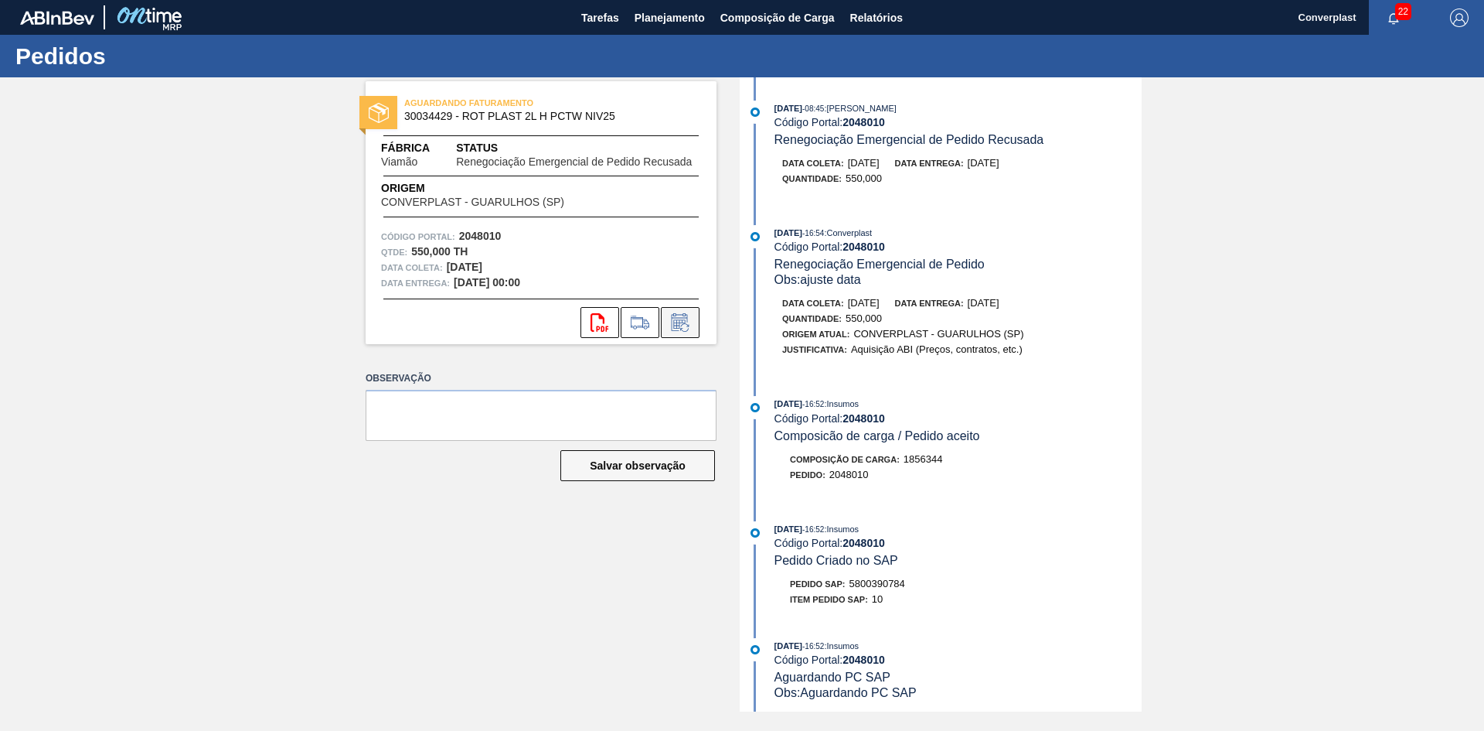
click at [688, 320] on icon at bounding box center [680, 322] width 25 height 19
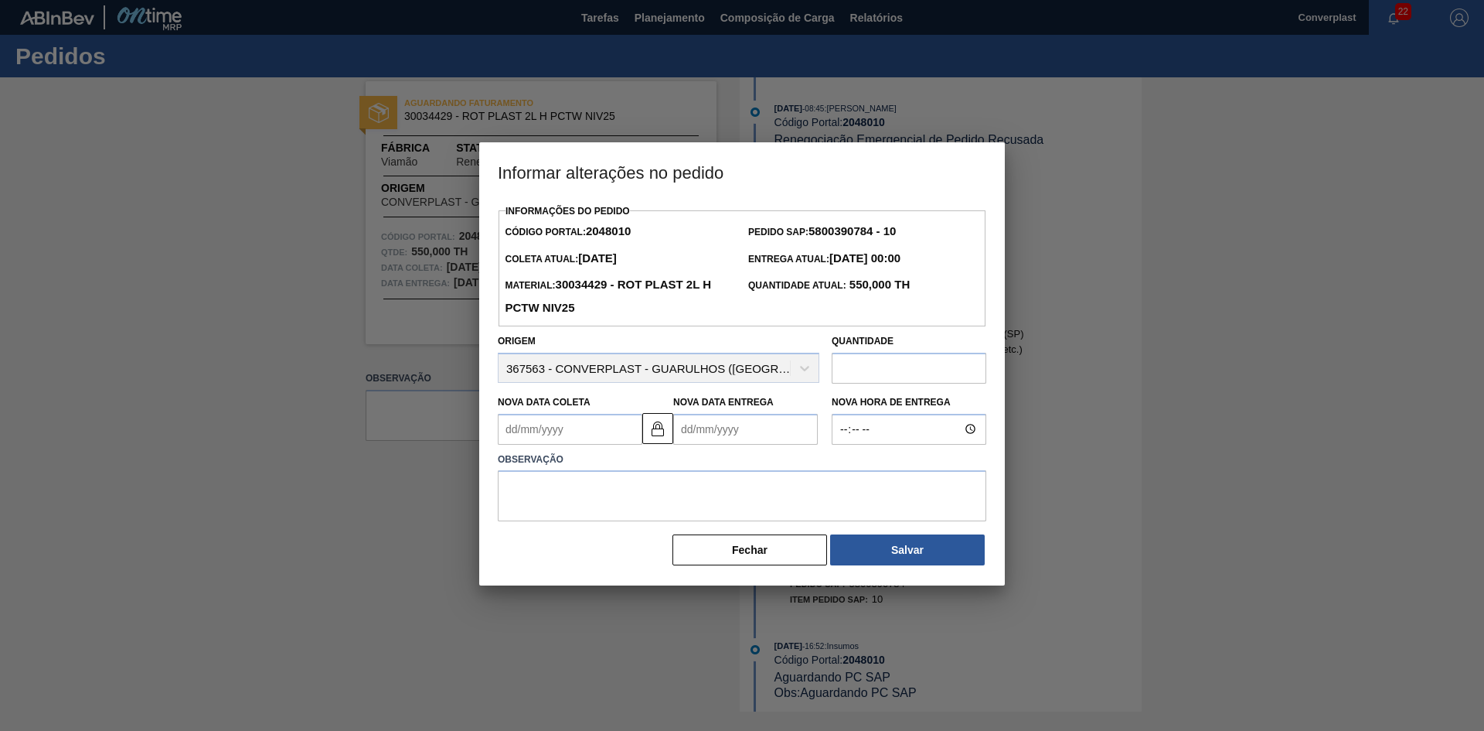
click at [731, 441] on Entrega2048010 "Nova Data Entrega" at bounding box center [745, 429] width 145 height 31
type Coleta2048010 "[DATE]"
type Entrega2048010 "2"
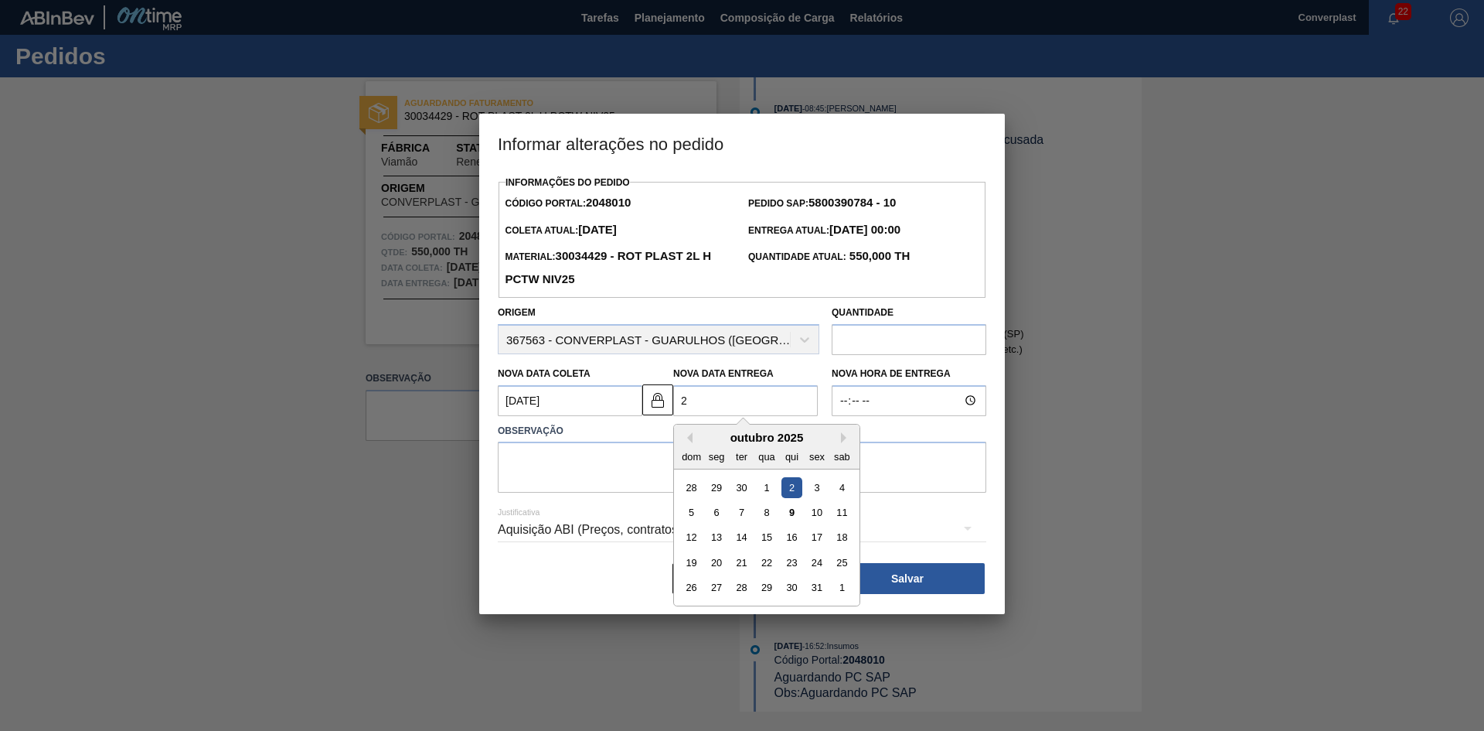
type Coleta2048010 "[DATE]"
type Entrega2048010 "26/"
type Coleta2048010 "[DATE]"
type Entrega2048010 "26/1"
type Coleta2048010 "[DATE]"
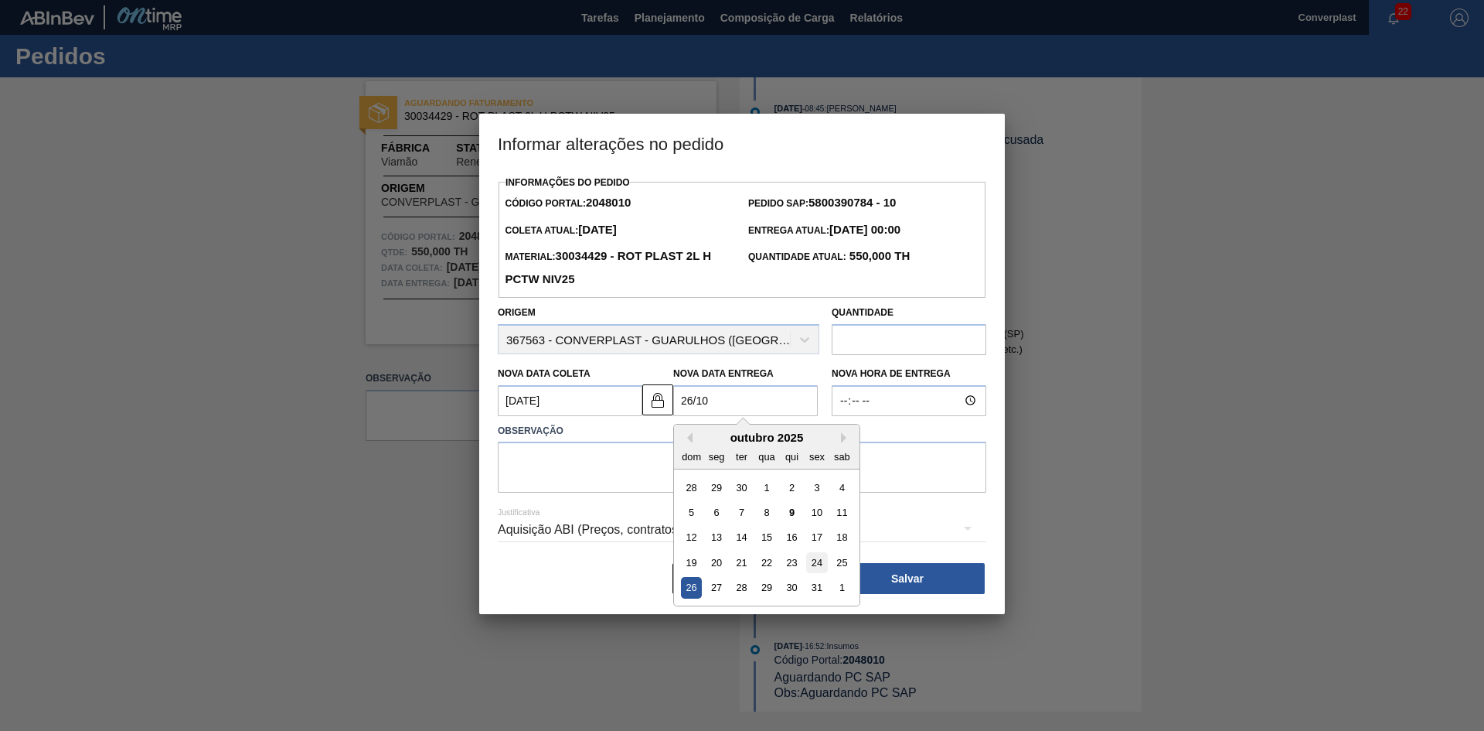
type Entrega2048010 "26/10"
click at [824, 566] on div "24" at bounding box center [816, 562] width 21 height 21
type Coleta2048010 "[DATE]"
type Entrega2048010 "[DATE]"
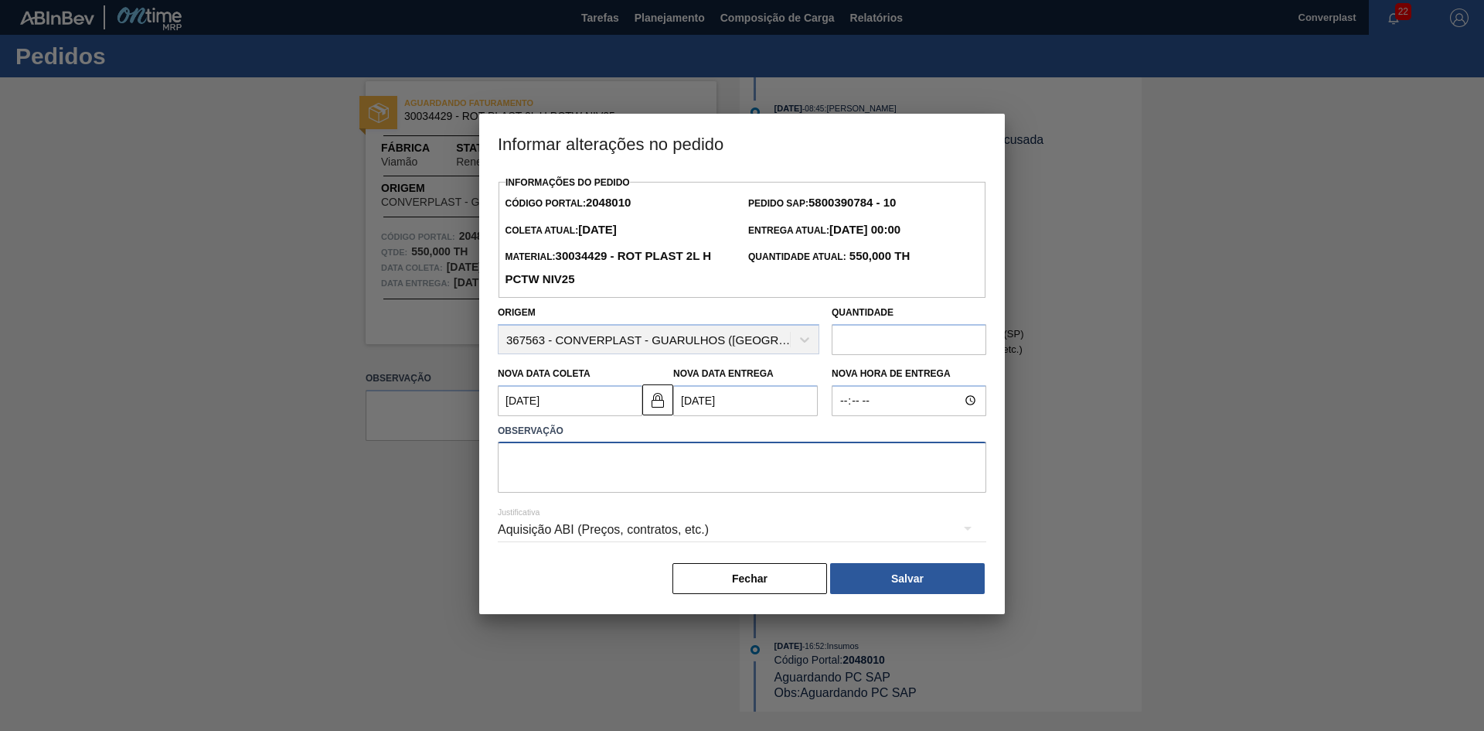
click at [700, 468] on textarea at bounding box center [742, 466] width 489 height 51
type textarea "ajuste data"
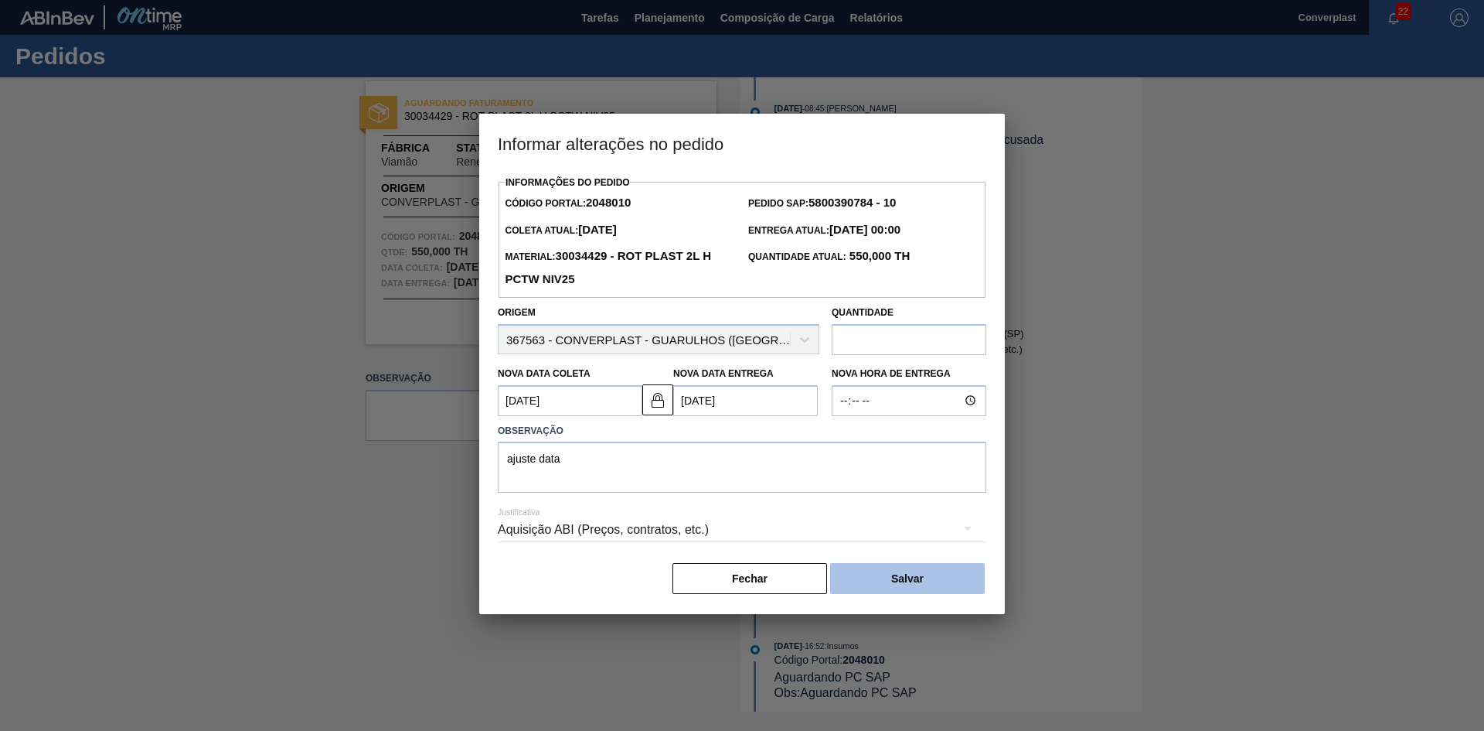
click at [894, 575] on button "Salvar" at bounding box center [907, 578] width 155 height 31
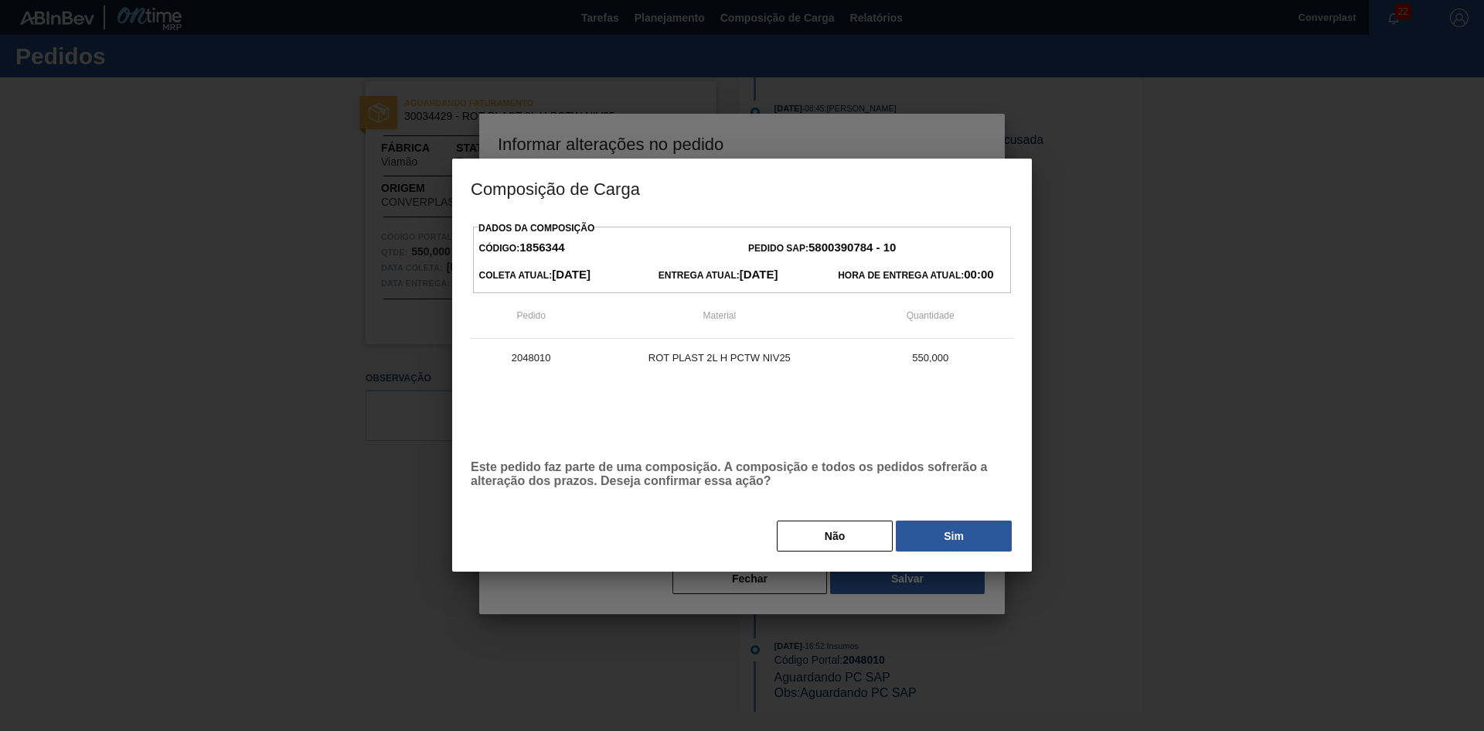
click at [939, 539] on button "Sim" at bounding box center [954, 535] width 116 height 31
